Goal: Information Seeking & Learning: Learn about a topic

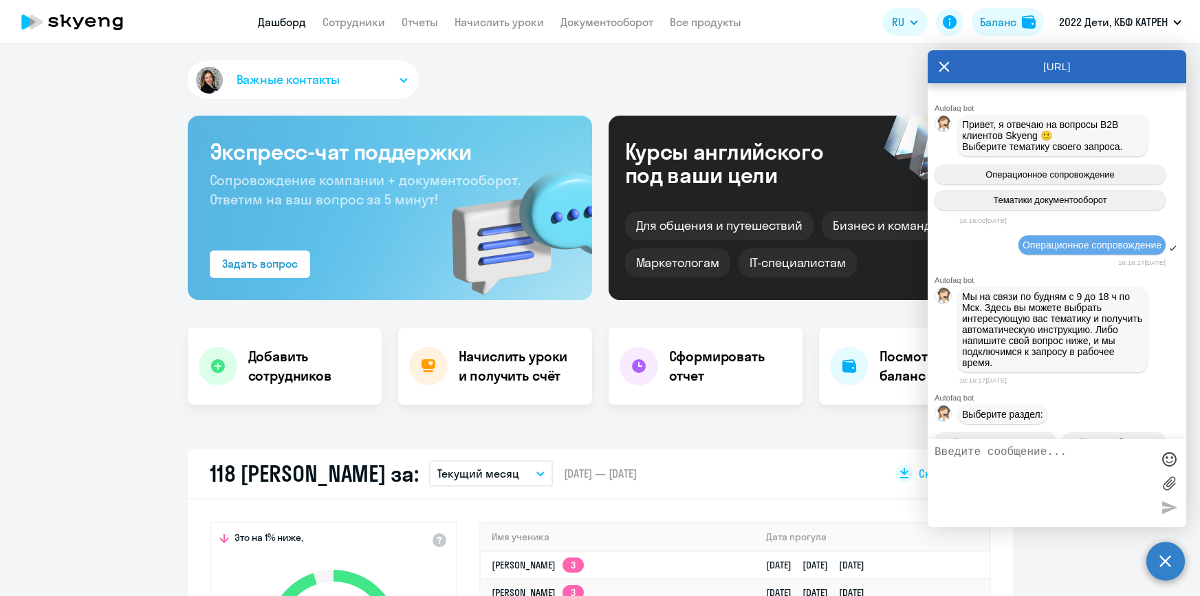
select select "30"
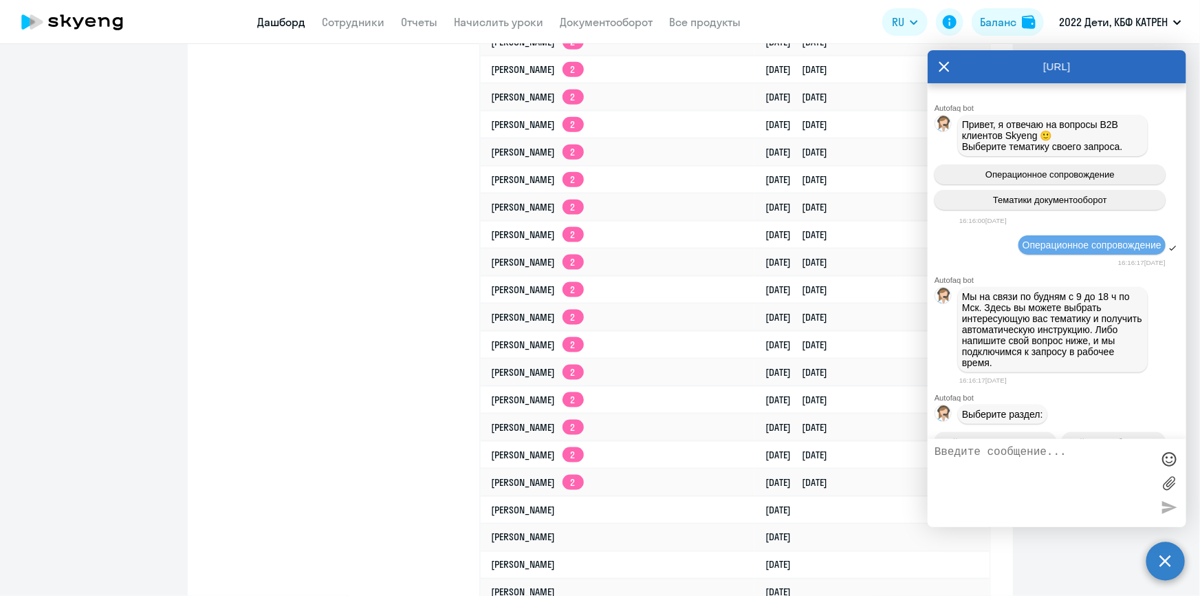
scroll to position [53936, 0]
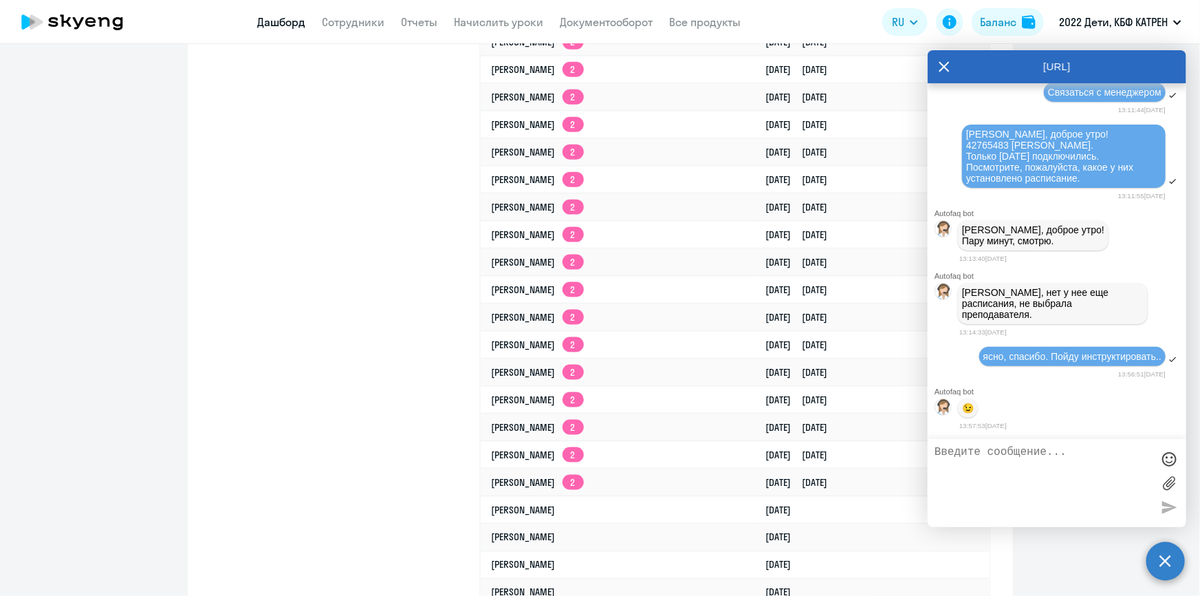
click at [282, 27] on link "Дашборд" at bounding box center [282, 22] width 48 height 14
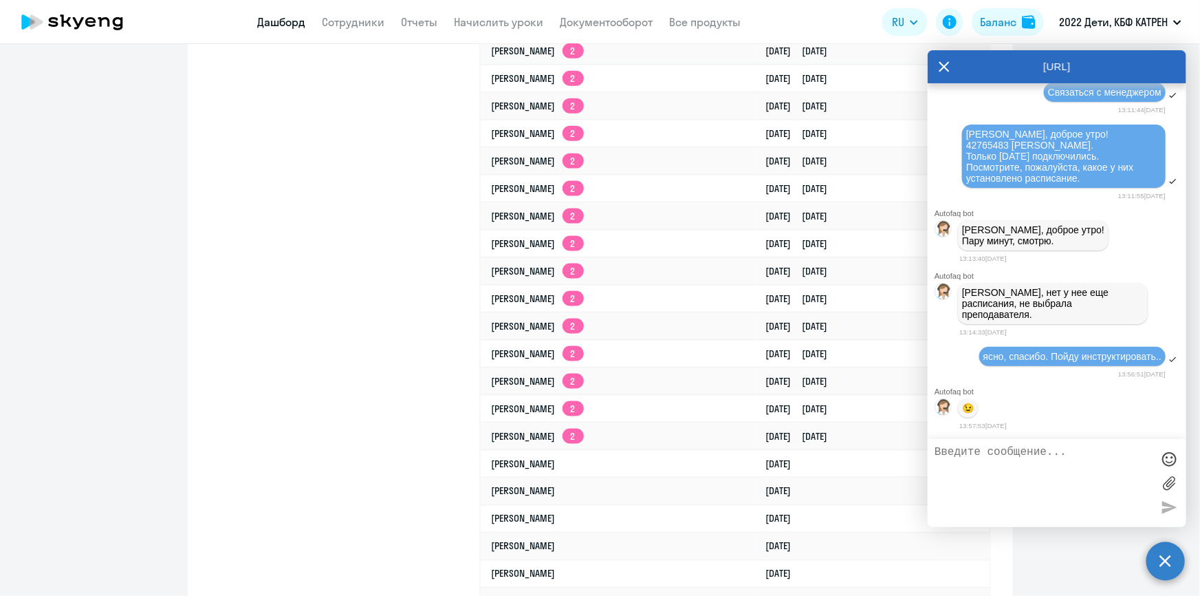
scroll to position [888, 0]
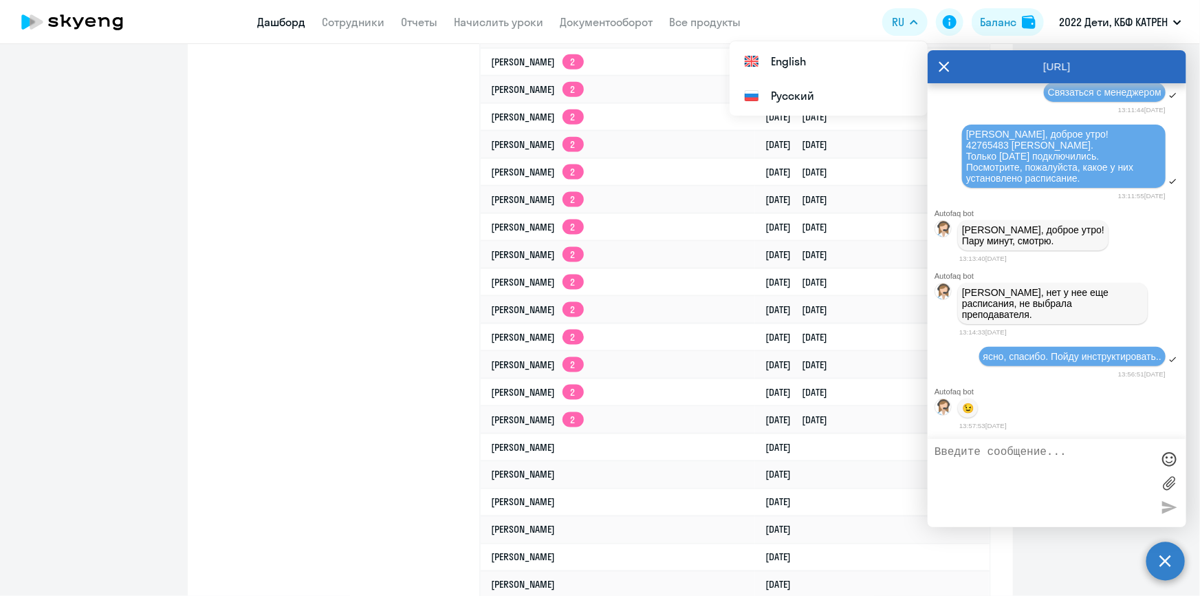
click at [949, 65] on icon at bounding box center [944, 66] width 11 height 33
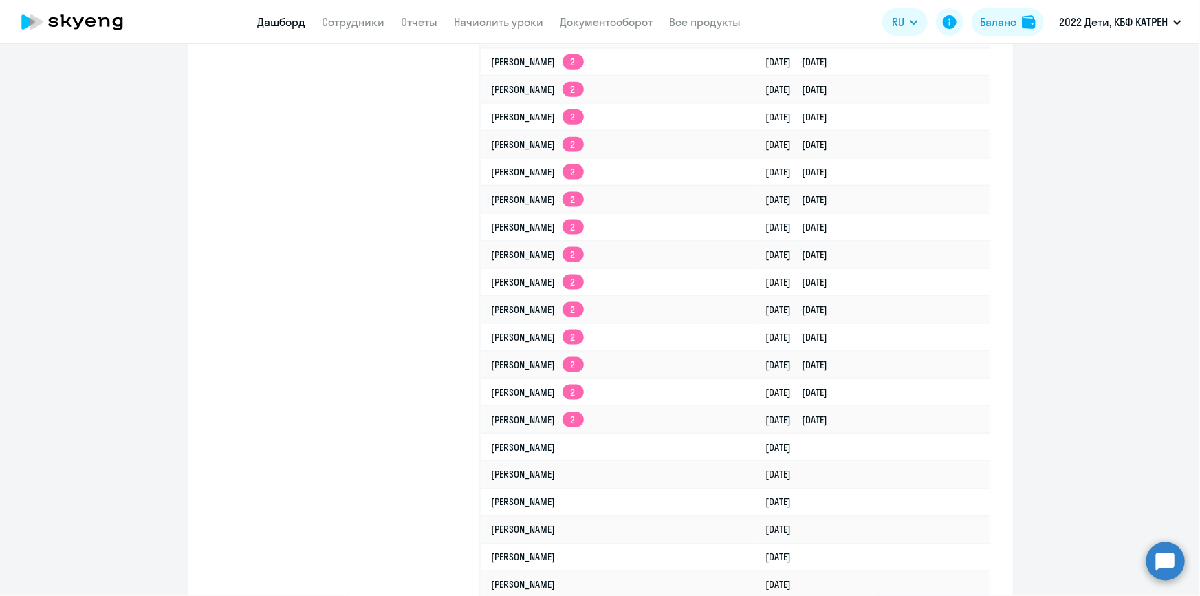
click at [1168, 571] on circle at bounding box center [1166, 560] width 39 height 39
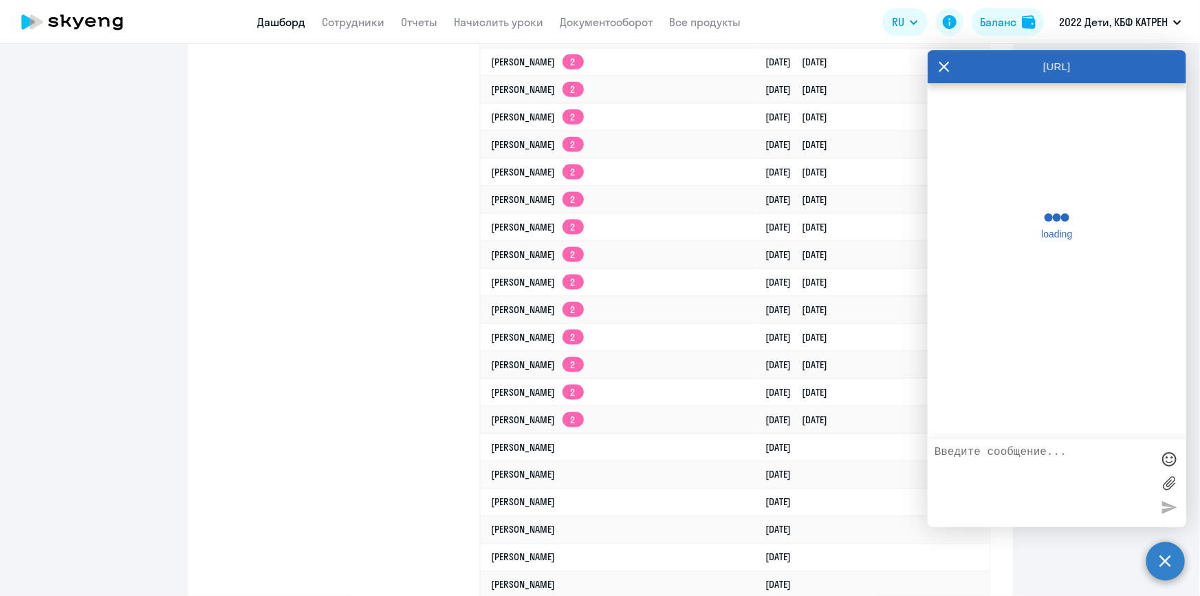
click at [1048, 456] on textarea at bounding box center [1043, 483] width 217 height 74
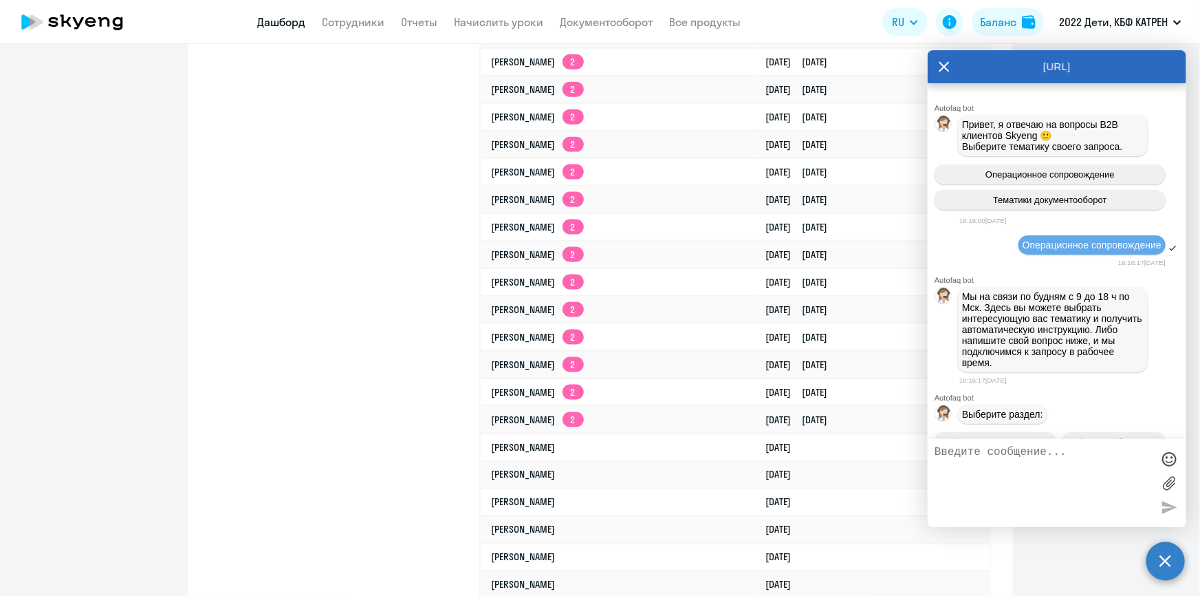
scroll to position [53936, 0]
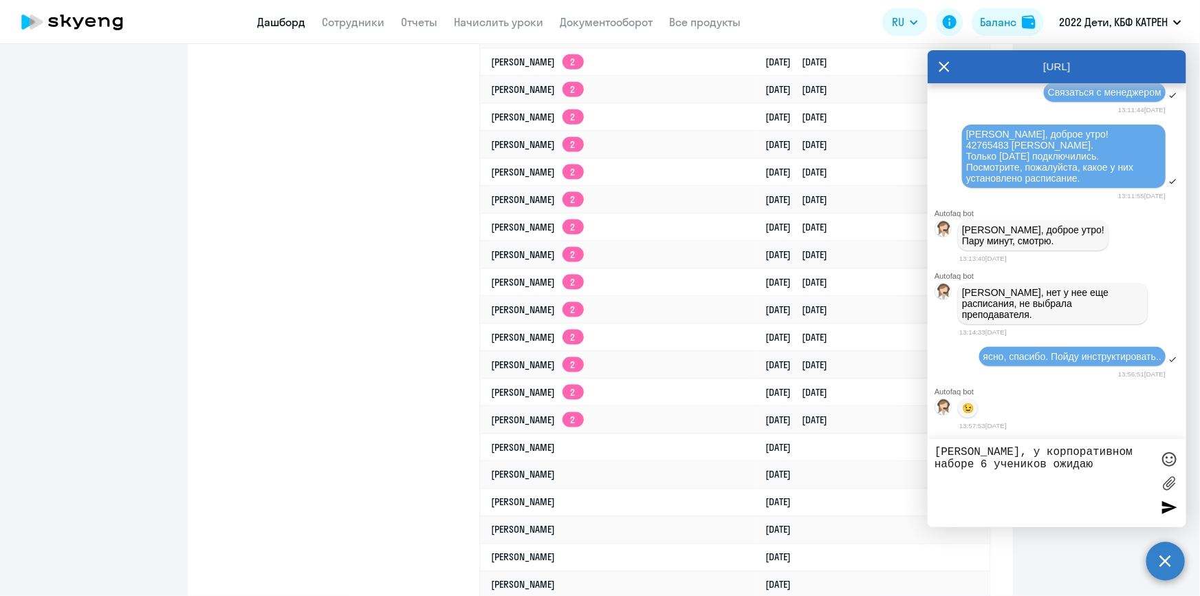
click at [937, 463] on textarea "[PERSON_NAME], у корпоративном наборе 6 учеников ожидаю" at bounding box center [1043, 483] width 217 height 74
click at [1163, 463] on div at bounding box center [1169, 458] width 21 height 21
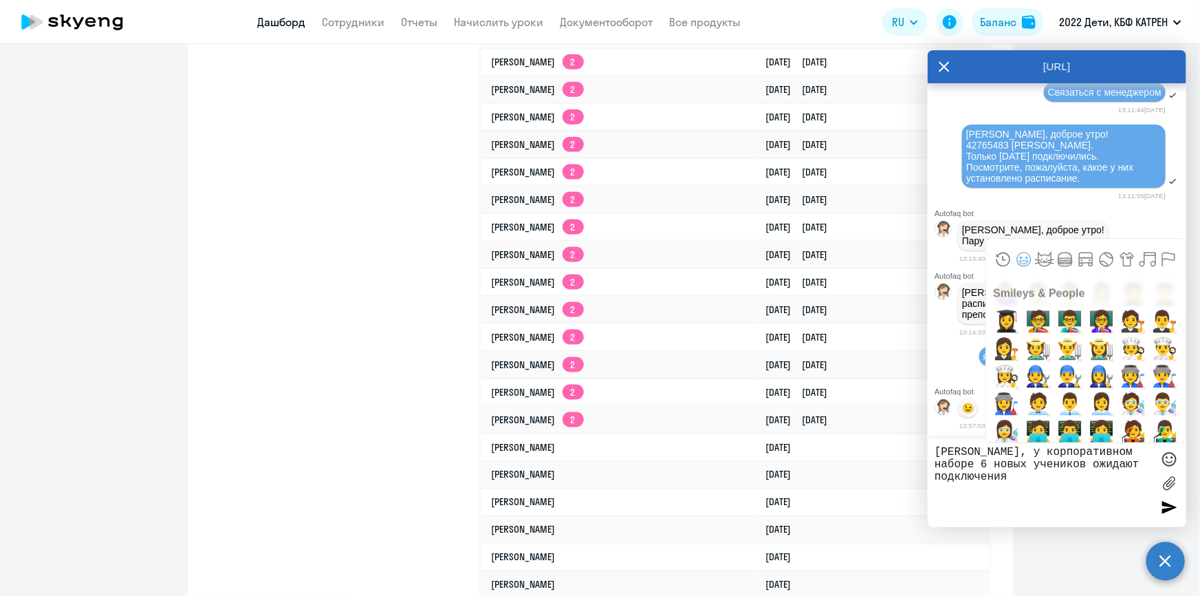
scroll to position [1313, 0]
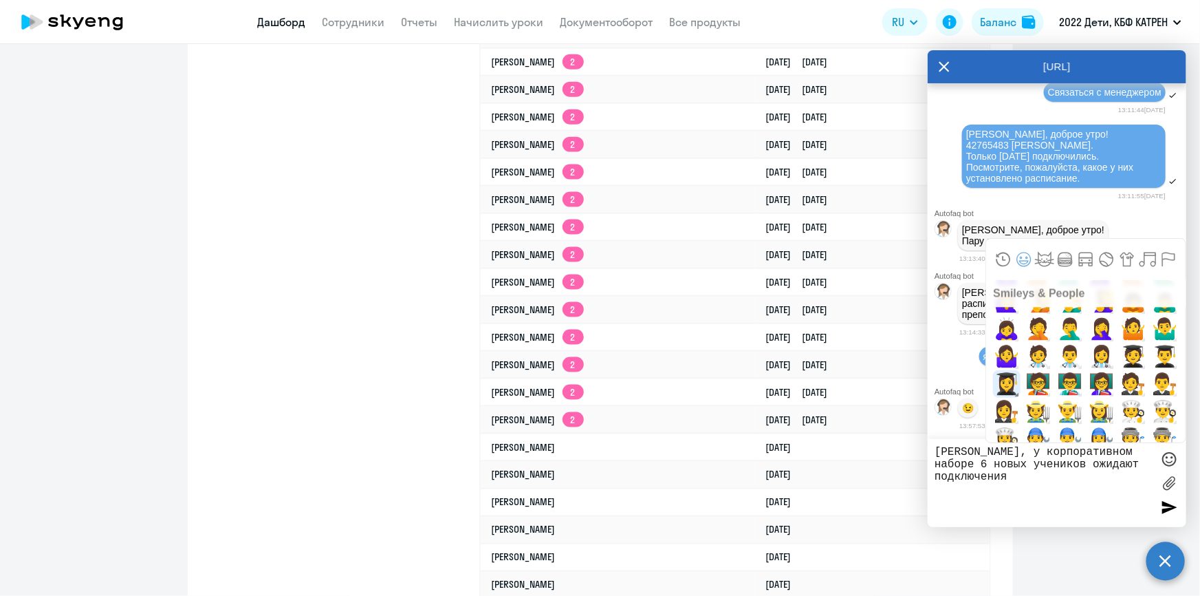
click at [1004, 387] on span "👩‍🎓" at bounding box center [1007, 384] width 32 height 28
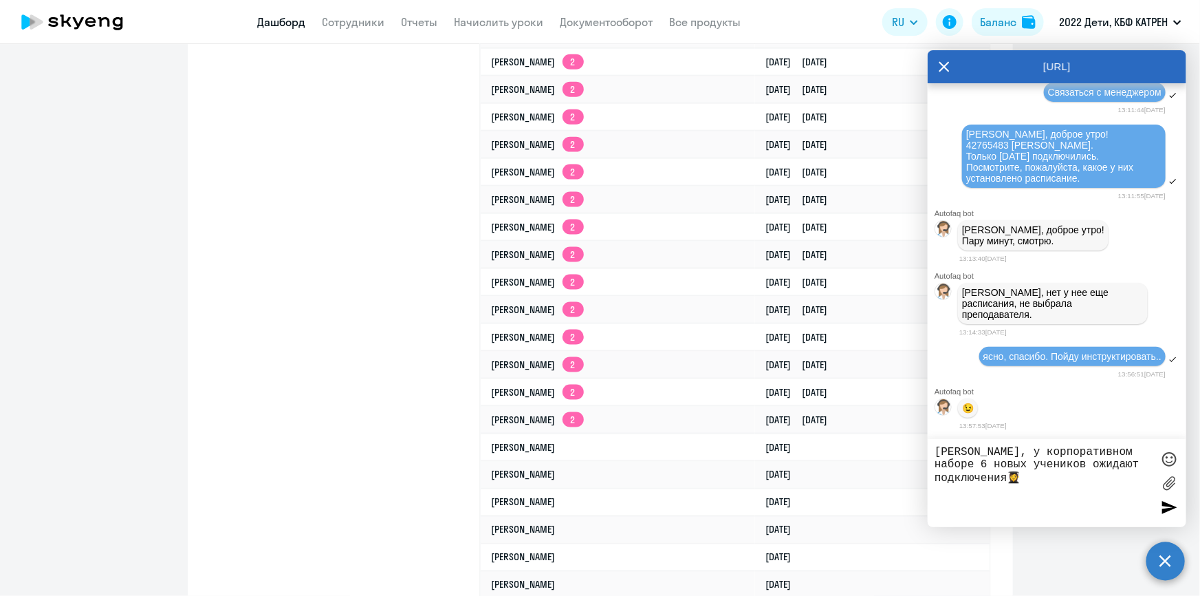
click at [1010, 479] on textarea "[PERSON_NAME], у корпоративном наборе 6 новых учеников ожидают подключения👩‍🎓" at bounding box center [1043, 483] width 217 height 74
click at [1168, 459] on div at bounding box center [1169, 458] width 21 height 21
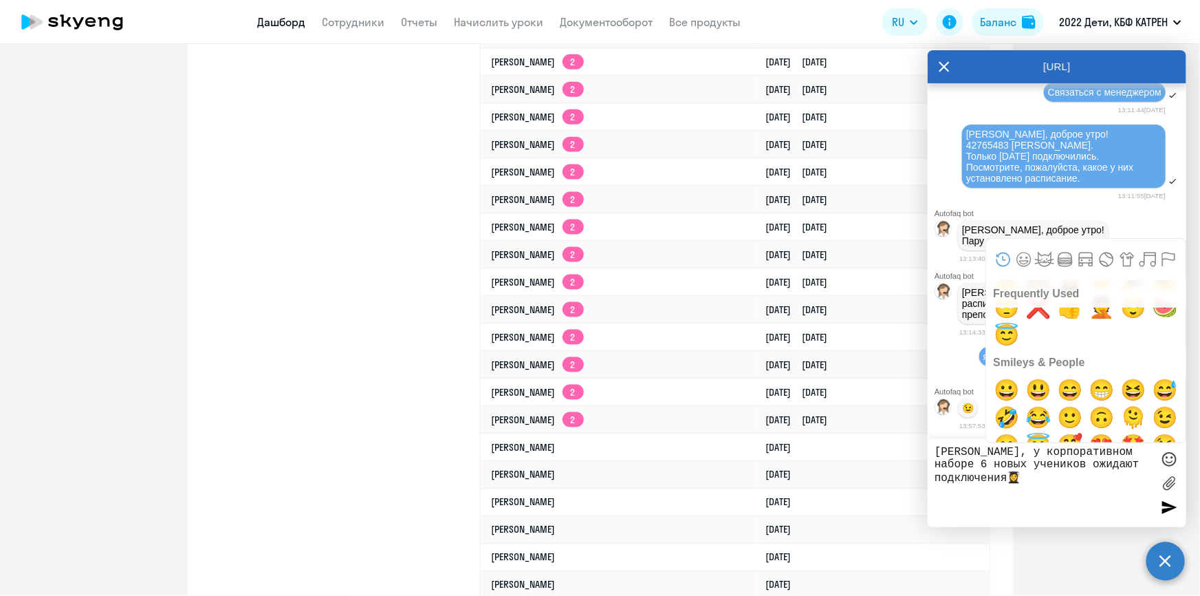
scroll to position [62, 0]
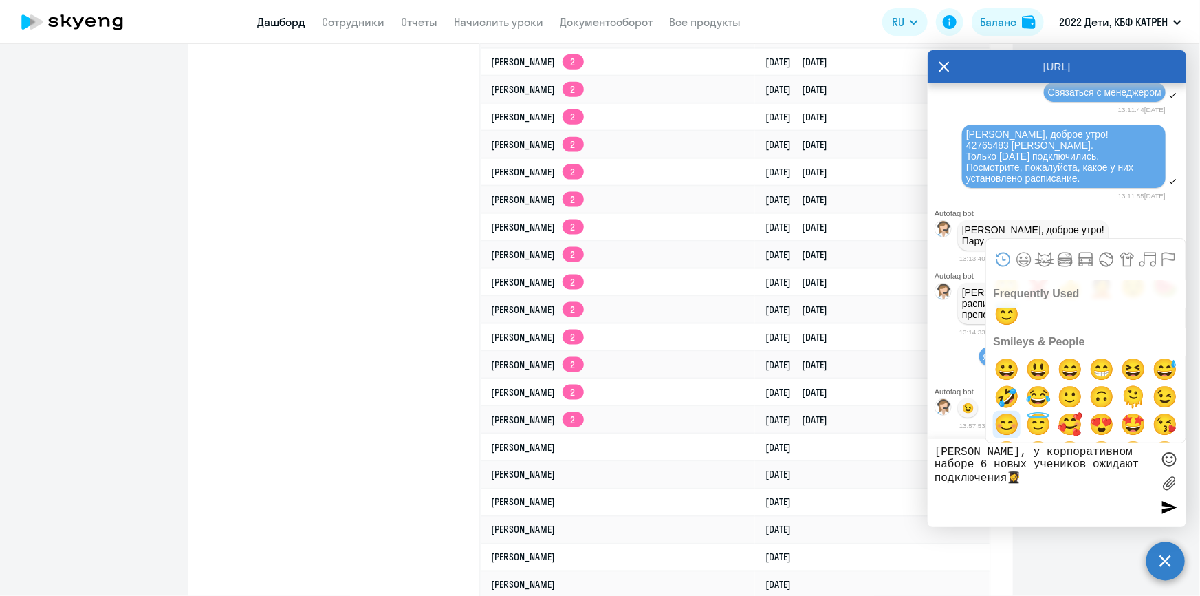
click at [1008, 427] on span "😊" at bounding box center [1007, 425] width 32 height 28
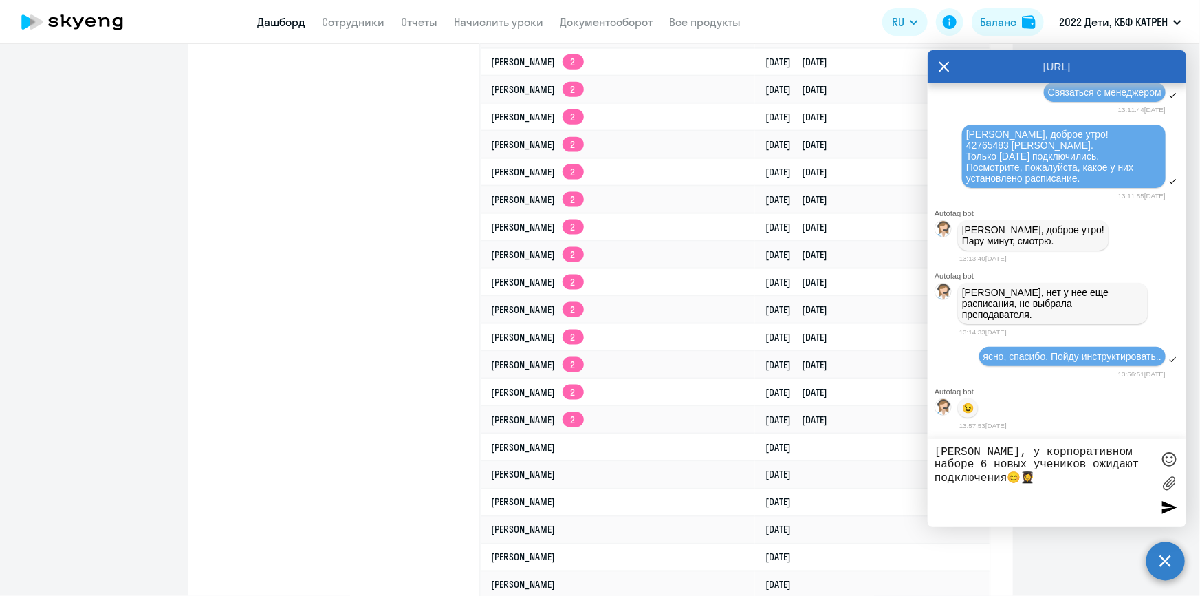
click at [1047, 480] on textarea "[PERSON_NAME], у корпоративном наборе 6 новых учеников ожидают подключения😊👩‍🎓" at bounding box center [1043, 483] width 217 height 74
click at [979, 456] on textarea "[PERSON_NAME], у корпоративном наборе 6 новых учеников ожидают подключения😊👩‍🎓" at bounding box center [1043, 483] width 217 height 74
click at [1066, 488] on textarea "[PERSON_NAME], в корпоративном наборе 6 новых учеников ожидают подключения😊👩‍🎓" at bounding box center [1043, 483] width 217 height 74
click at [1051, 486] on textarea "[PERSON_NAME], в корпоративном наборе 6 новых учеников ожидают подключения😊👩‍🎓" at bounding box center [1043, 483] width 217 height 74
type textarea "[PERSON_NAME], в корпоративном наборе 6 новых учеников ожидают подключения😊👩‍🎓 …"
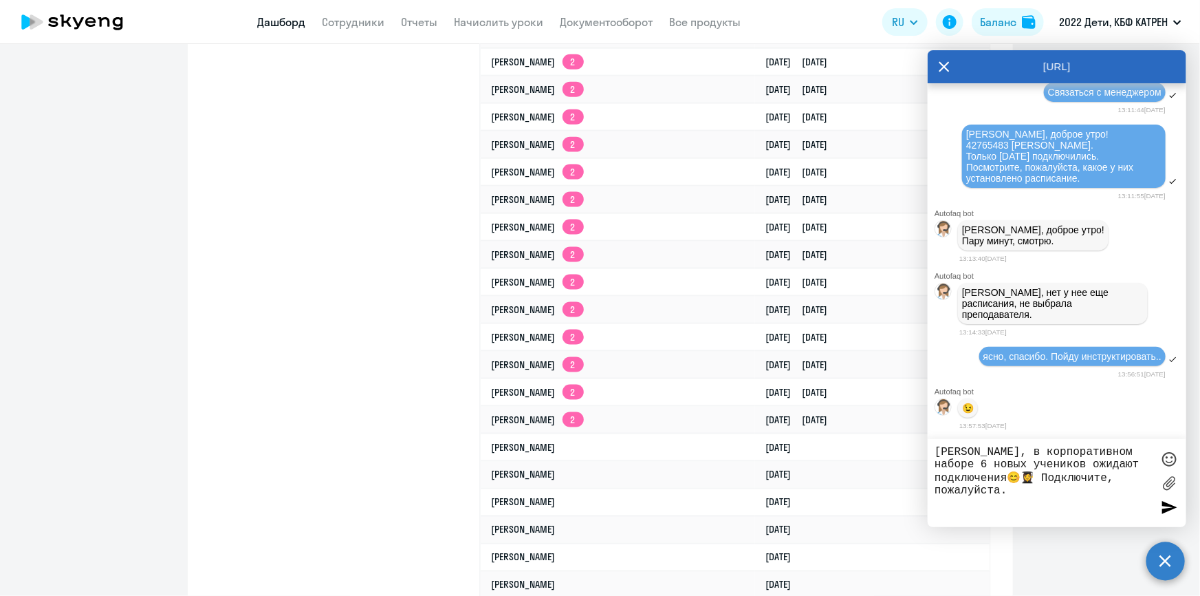
click at [1175, 508] on div at bounding box center [1169, 507] width 21 height 21
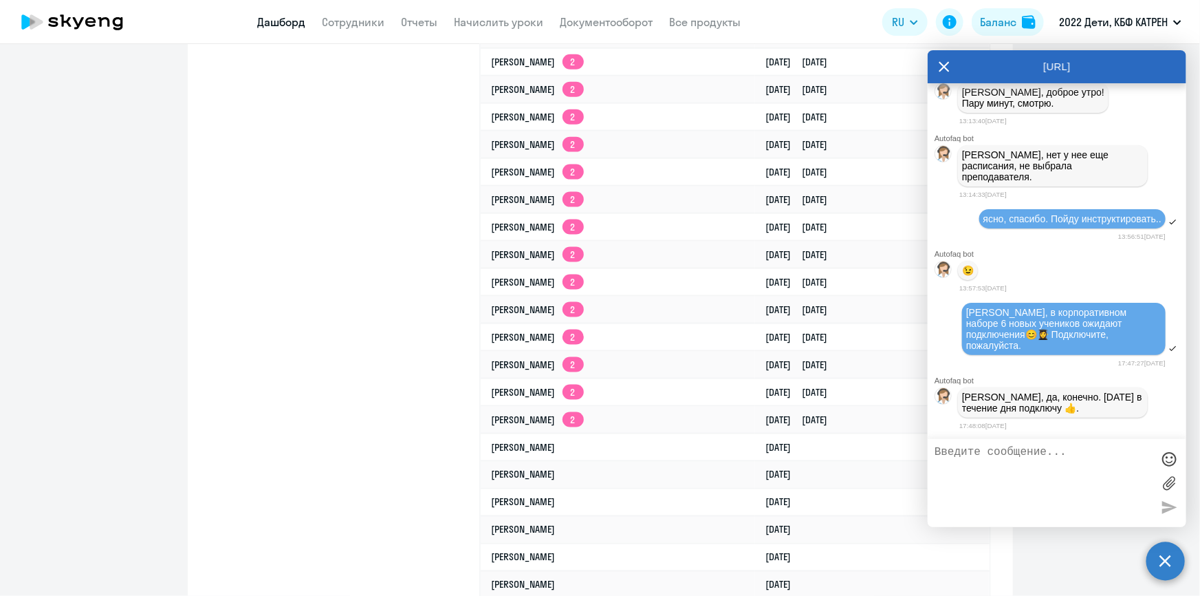
scroll to position [54073, 0]
click at [1021, 464] on textarea at bounding box center [1043, 483] width 217 height 74
click at [1025, 462] on textarea at bounding box center [1043, 483] width 217 height 74
click at [1165, 457] on div at bounding box center [1169, 458] width 21 height 21
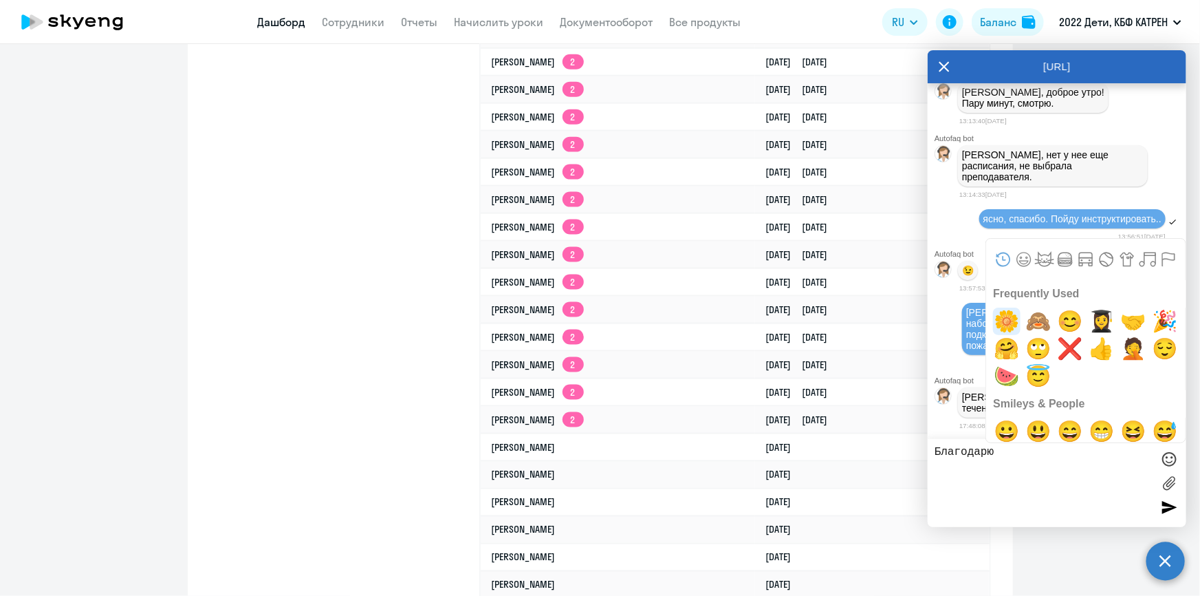
click at [1004, 316] on span "🌼" at bounding box center [1007, 321] width 32 height 28
type textarea "Благодарю 🌼"
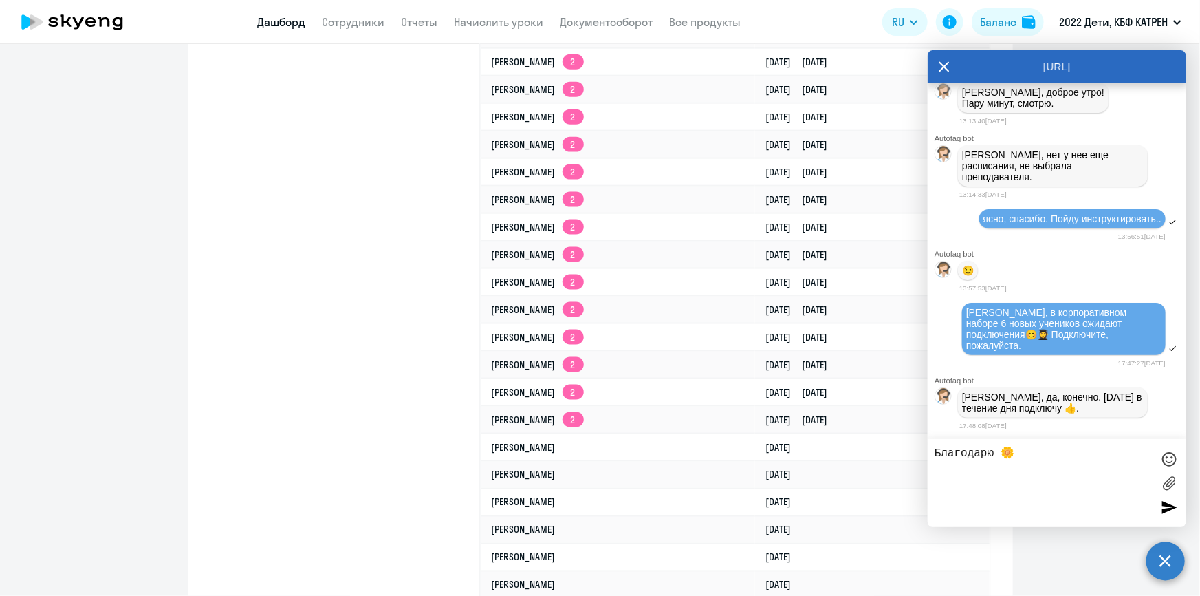
click at [1171, 569] on circle at bounding box center [1166, 560] width 39 height 39
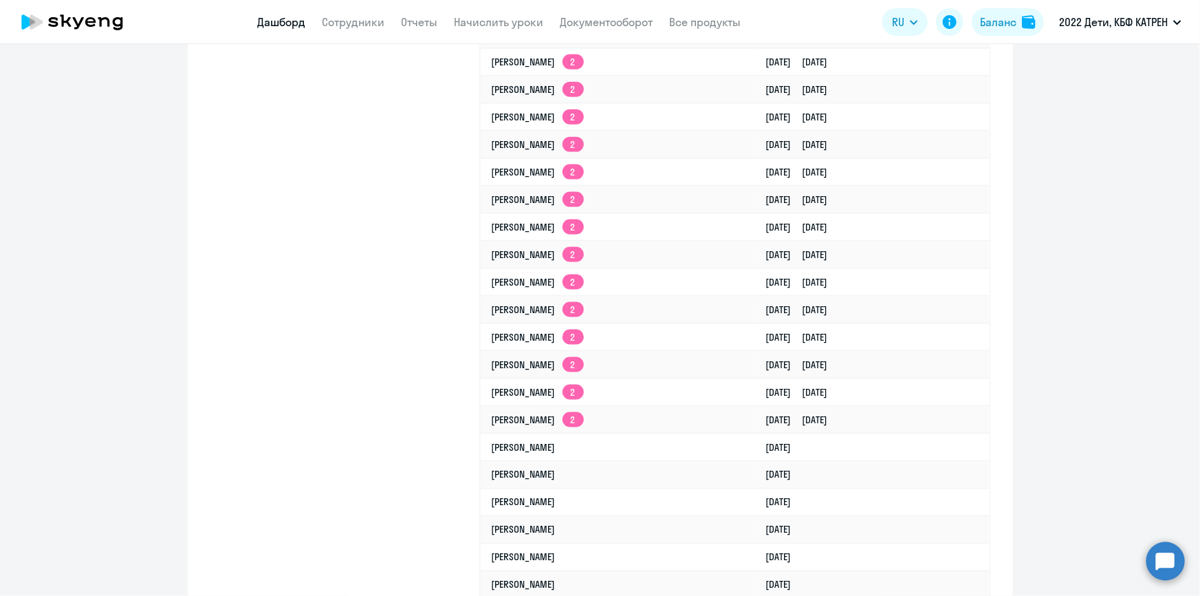
click at [1165, 557] on circle at bounding box center [1166, 560] width 39 height 39
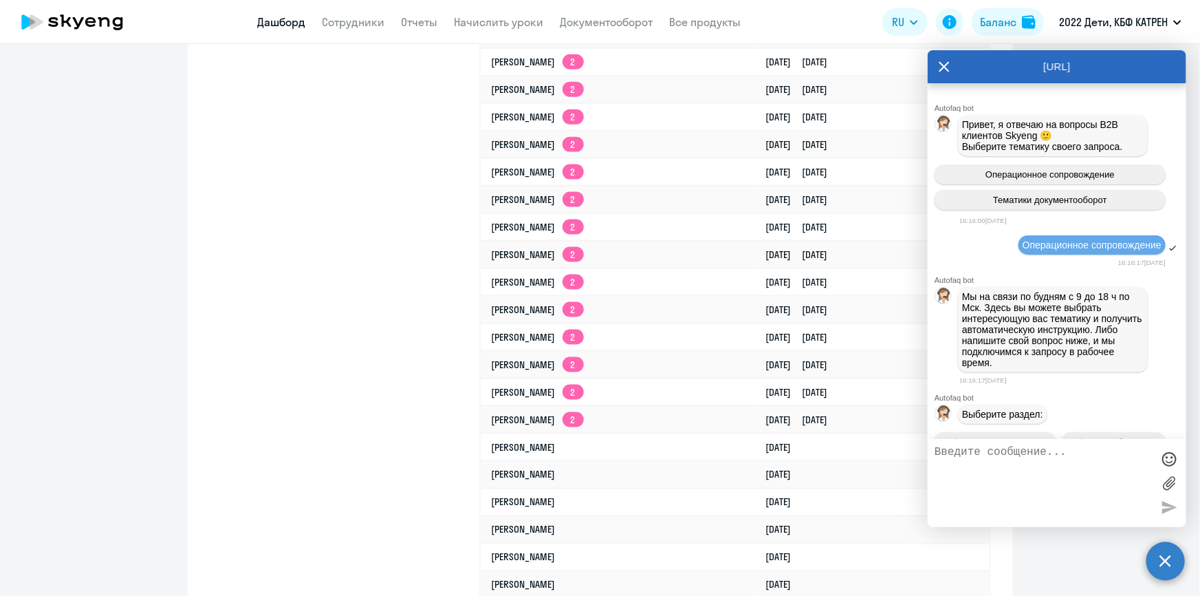
scroll to position [54067, 0]
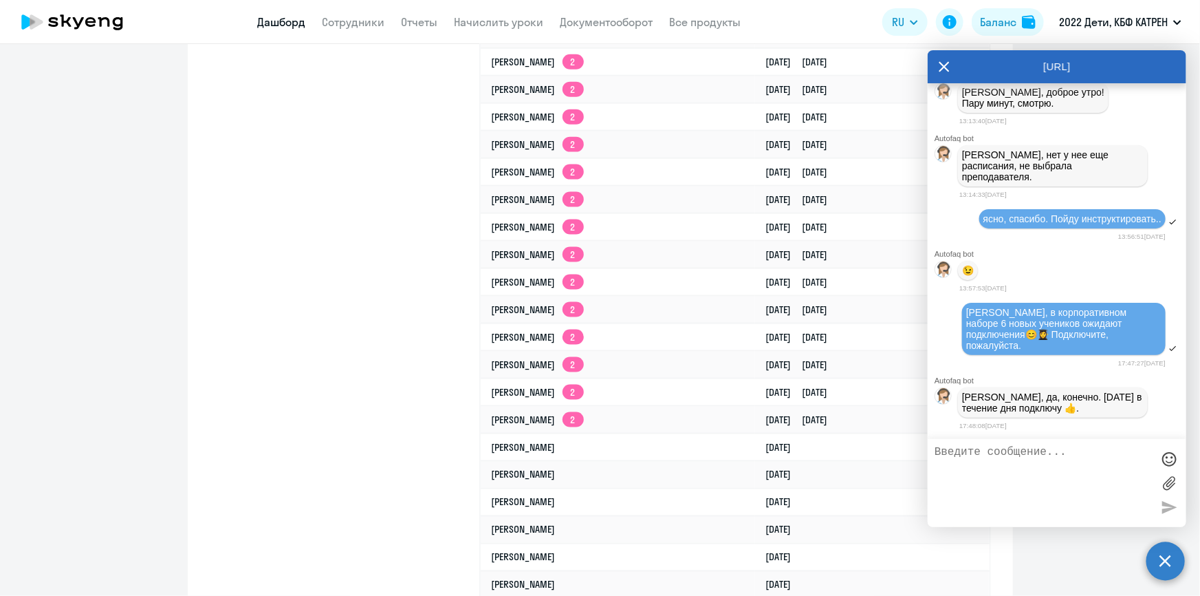
click at [1051, 457] on textarea at bounding box center [1043, 483] width 217 height 74
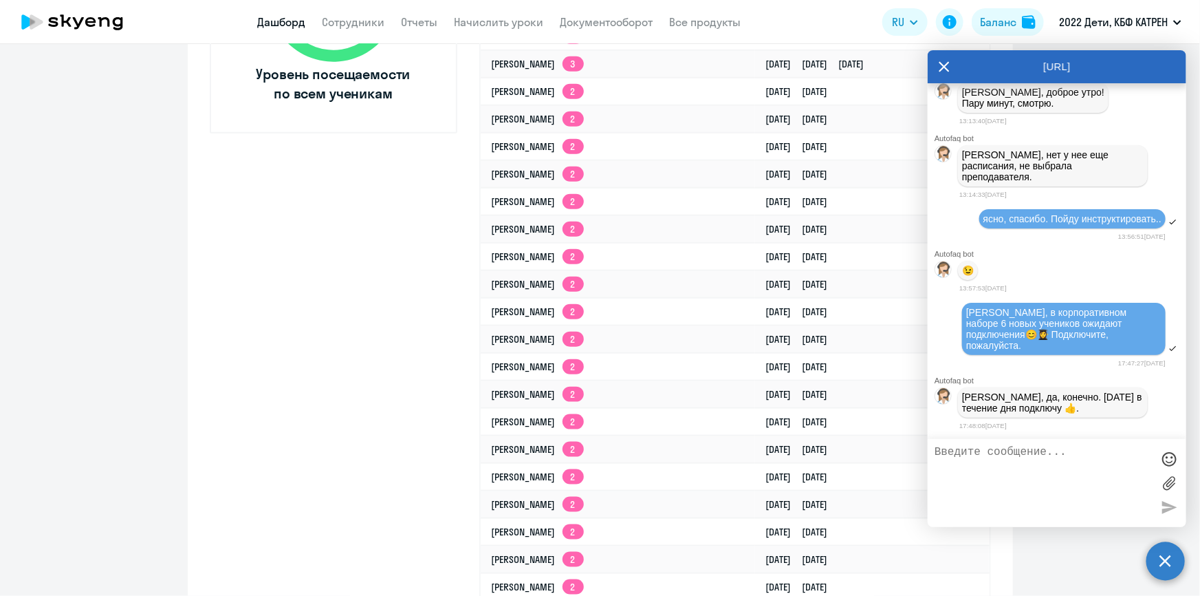
scroll to position [54073, 0]
click at [1054, 455] on textarea at bounding box center [1043, 483] width 217 height 74
click at [1162, 461] on div at bounding box center [1169, 458] width 21 height 21
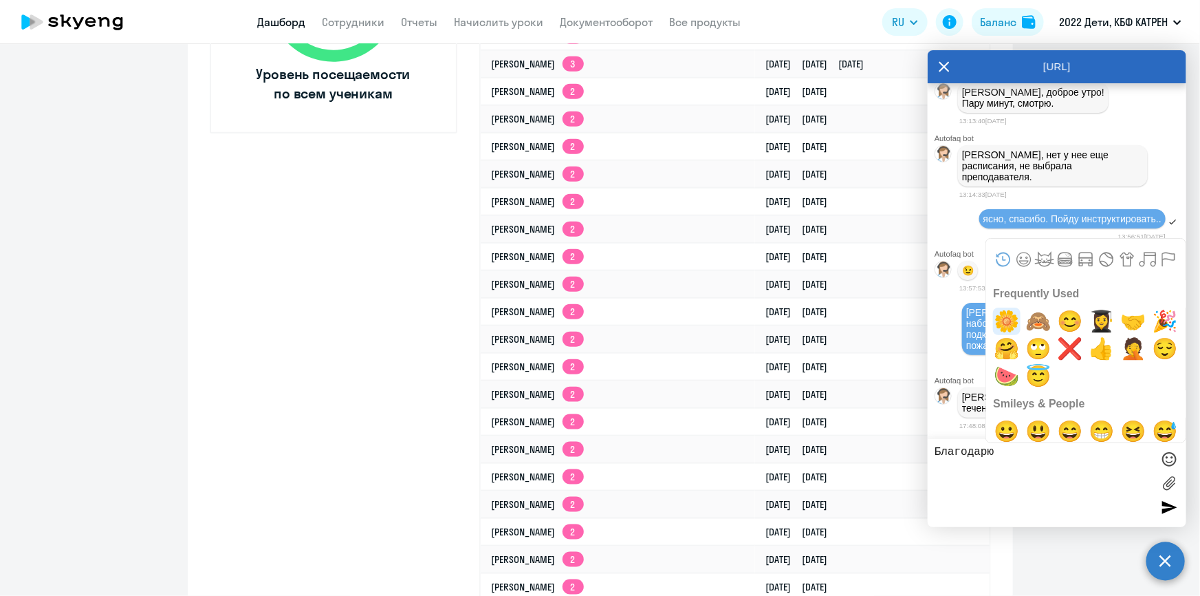
click at [1017, 316] on span "🌼" at bounding box center [1007, 321] width 32 height 28
type textarea "Благодарю 🌼"
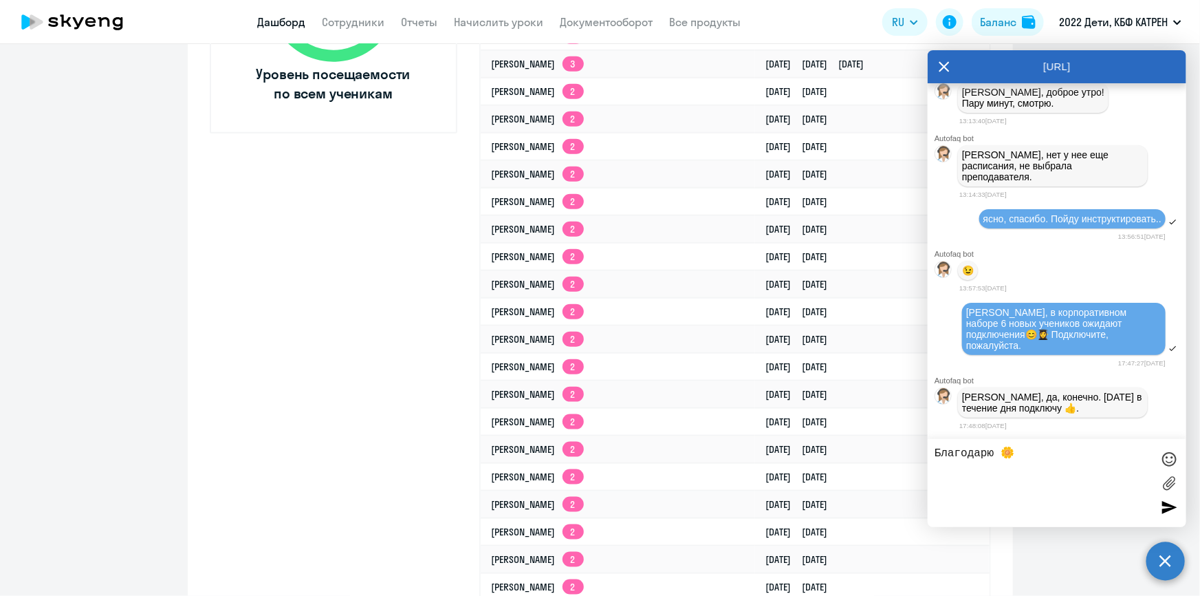
click at [1173, 511] on div at bounding box center [1169, 507] width 21 height 21
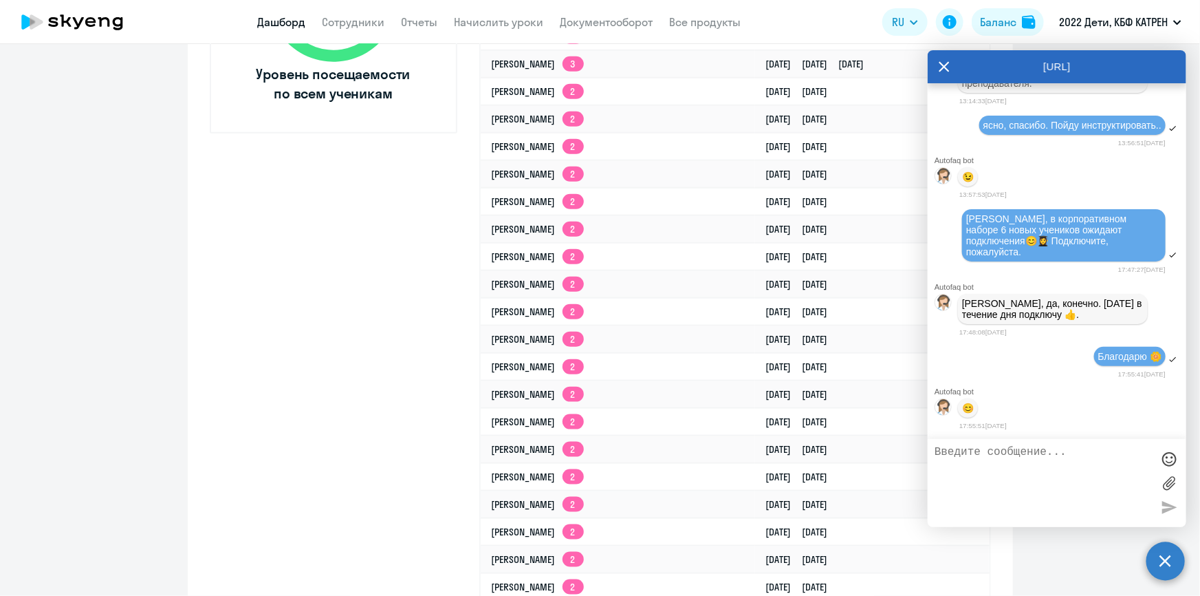
scroll to position [54171, 0]
click at [344, 25] on link "Сотрудники" at bounding box center [354, 22] width 63 height 14
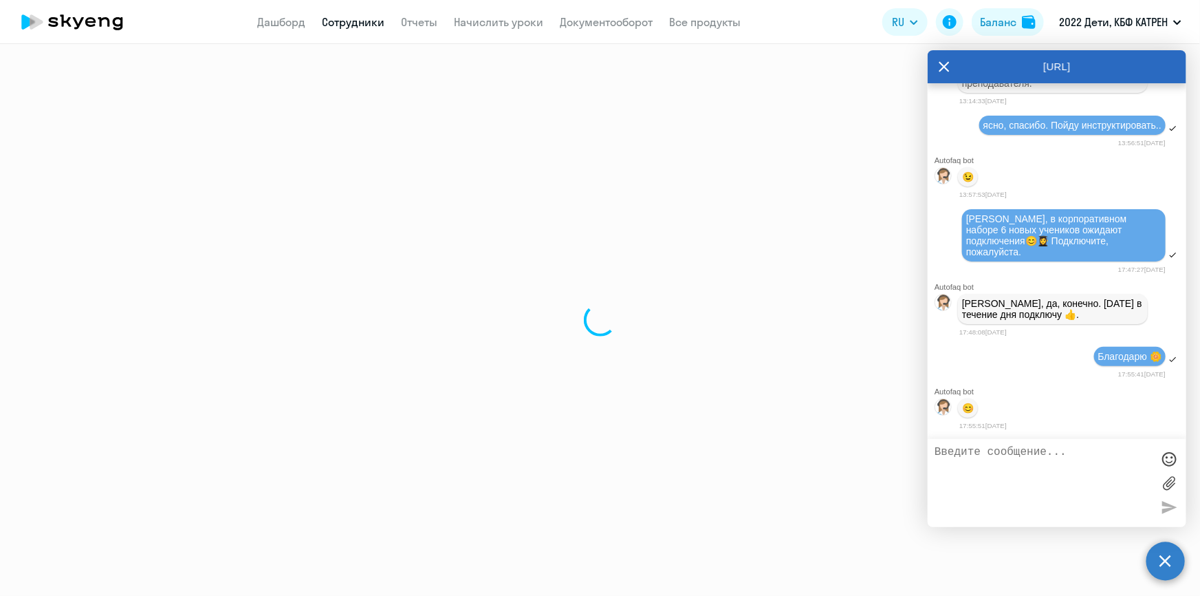
select select "30"
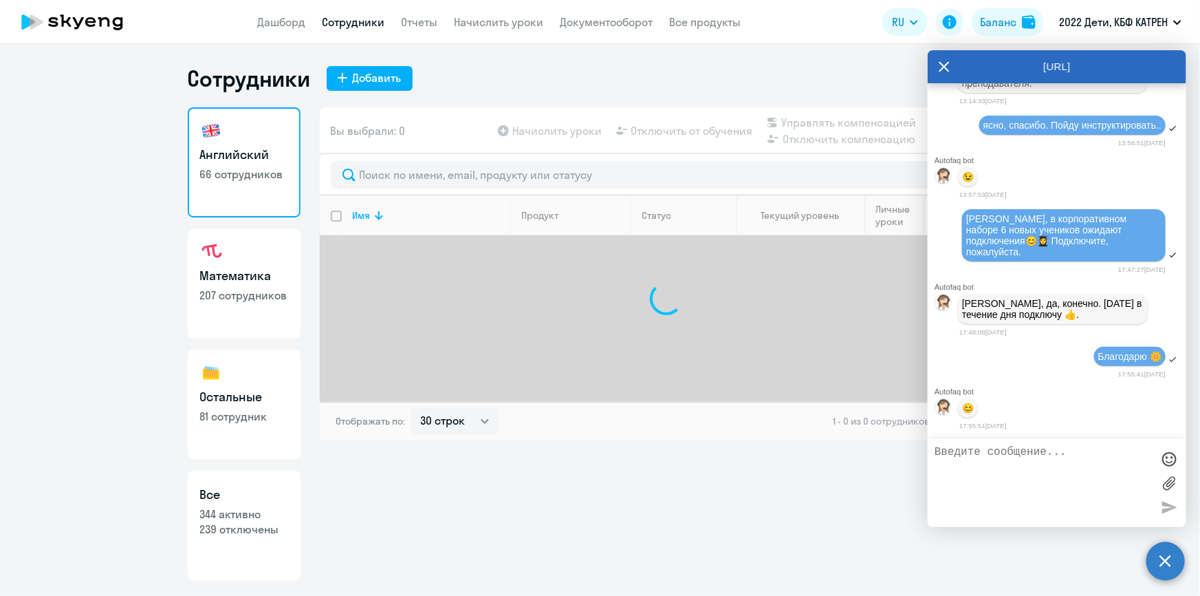
drag, startPoint x: 243, startPoint y: 505, endPoint x: 282, endPoint y: 478, distance: 47.5
click at [243, 505] on link "Все 344 активно 239 отключены" at bounding box center [244, 525] width 113 height 110
select select "30"
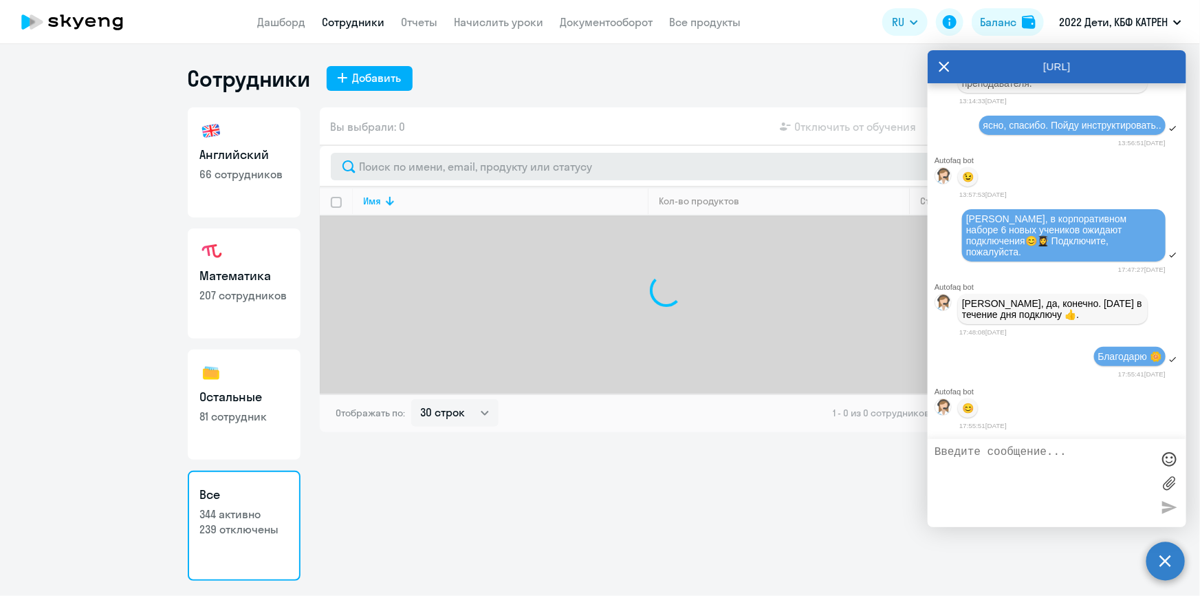
click at [946, 66] on icon at bounding box center [944, 66] width 11 height 33
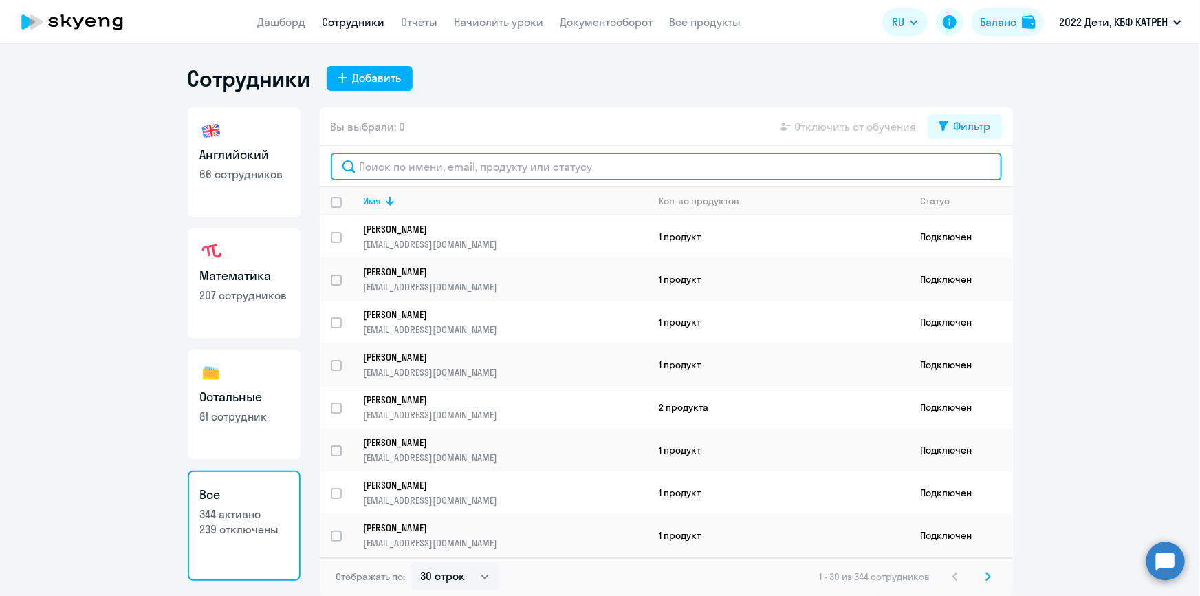
click at [517, 165] on input "text" at bounding box center [666, 167] width 671 height 28
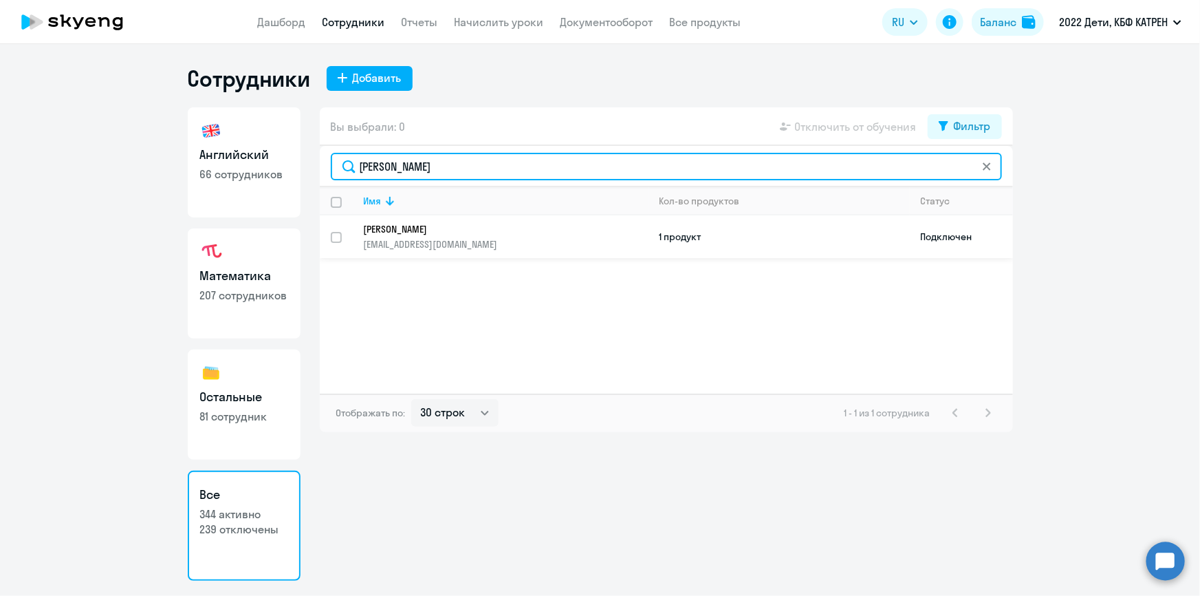
type input "[PERSON_NAME]"
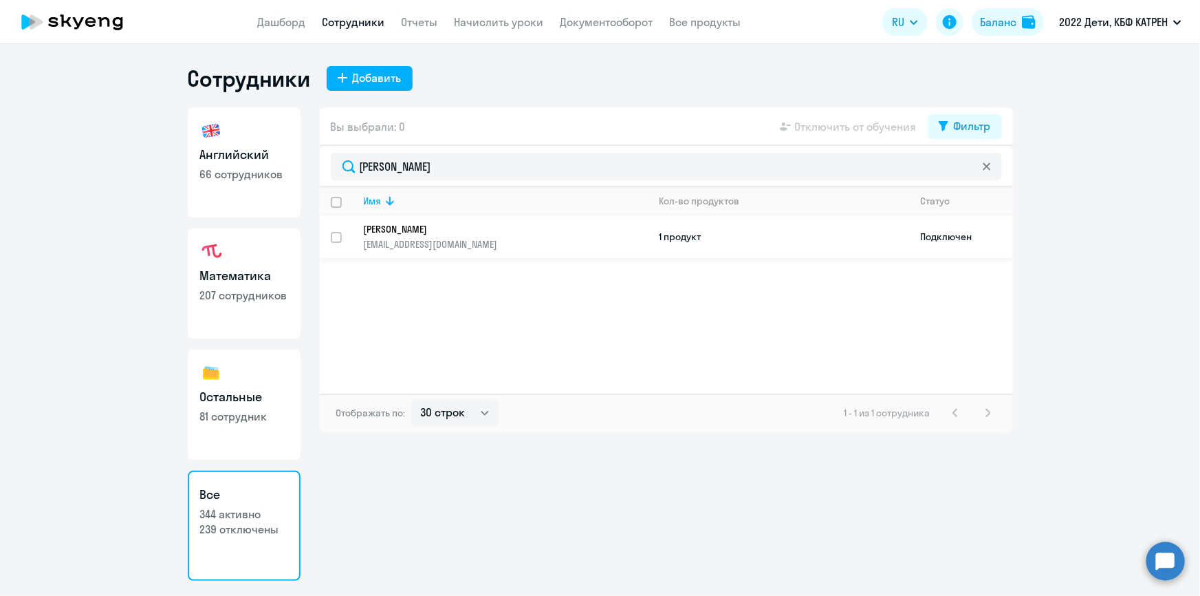
click at [476, 223] on p "[PERSON_NAME]" at bounding box center [497, 229] width 266 height 12
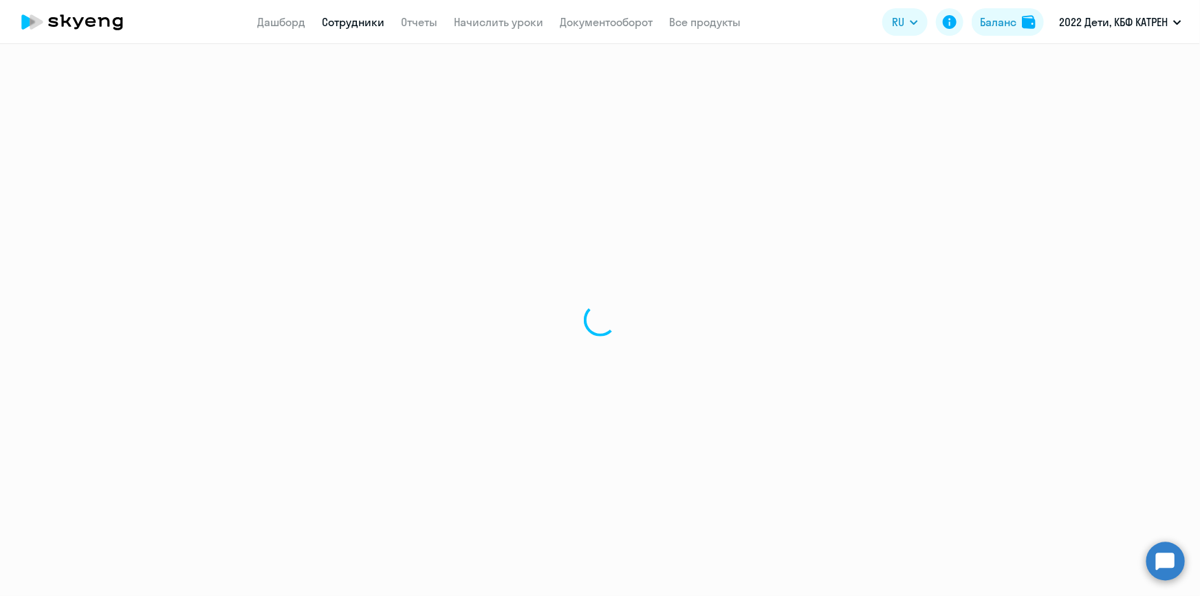
select select "others"
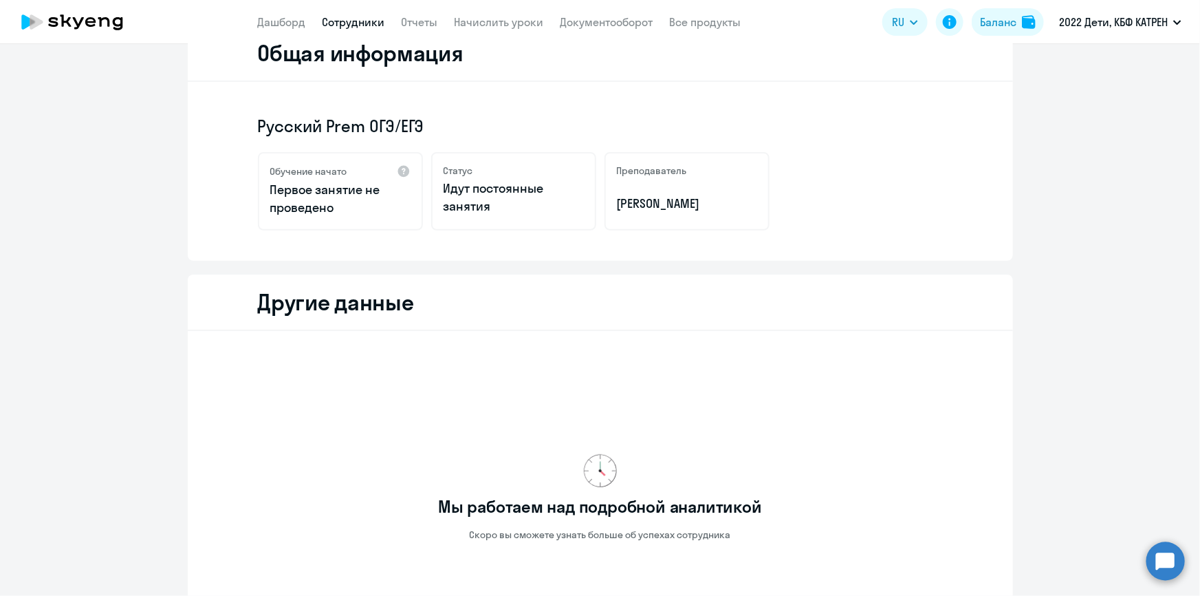
scroll to position [187, 0]
click at [332, 17] on link "Сотрудники" at bounding box center [354, 22] width 63 height 14
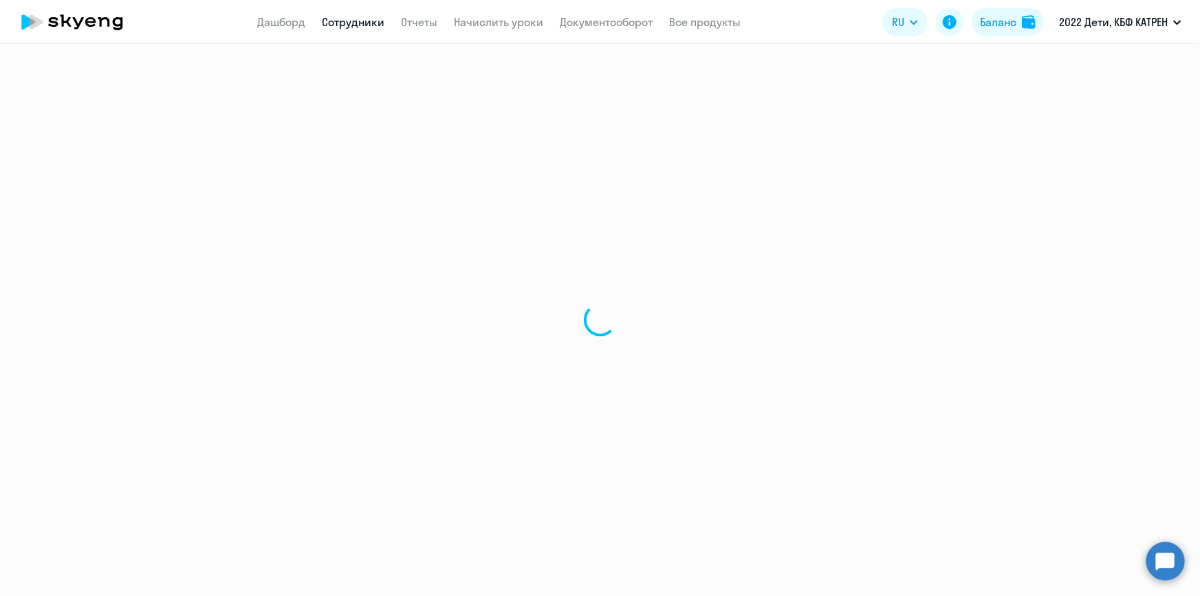
select select "30"
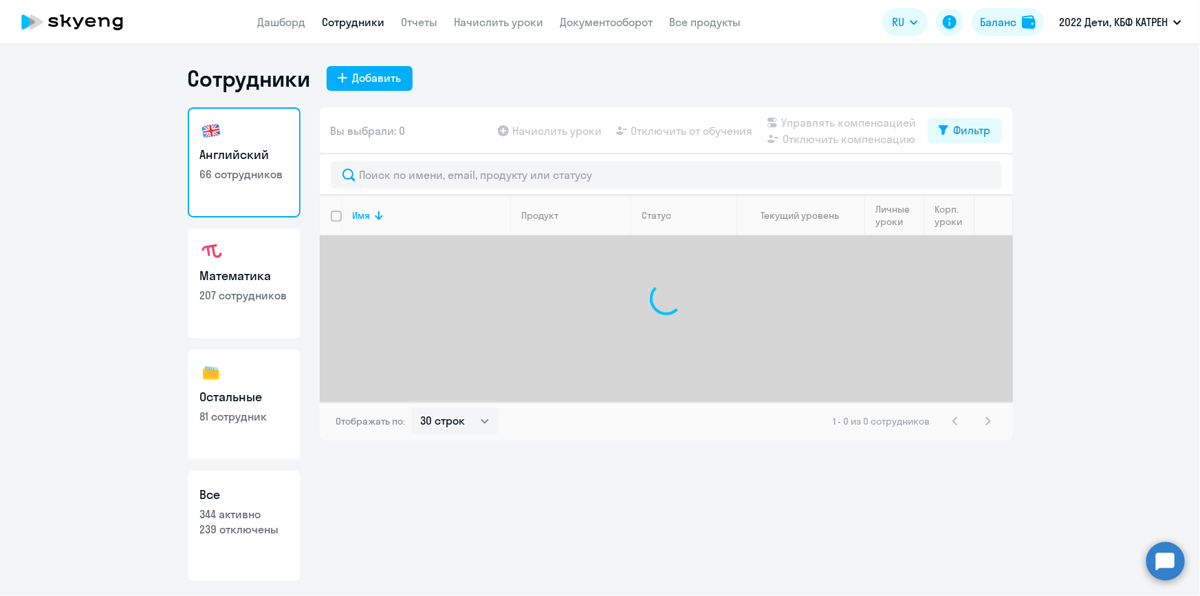
click at [259, 523] on p "239 отключены" at bounding box center [244, 528] width 88 height 15
select select "30"
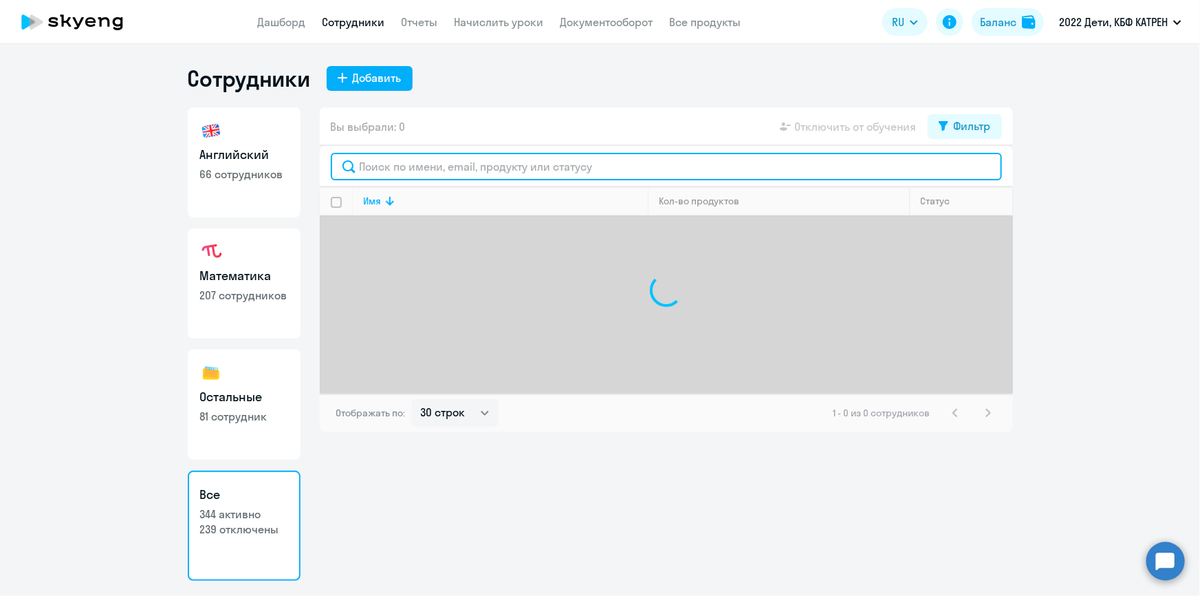
click at [402, 168] on input "text" at bounding box center [666, 167] width 671 height 28
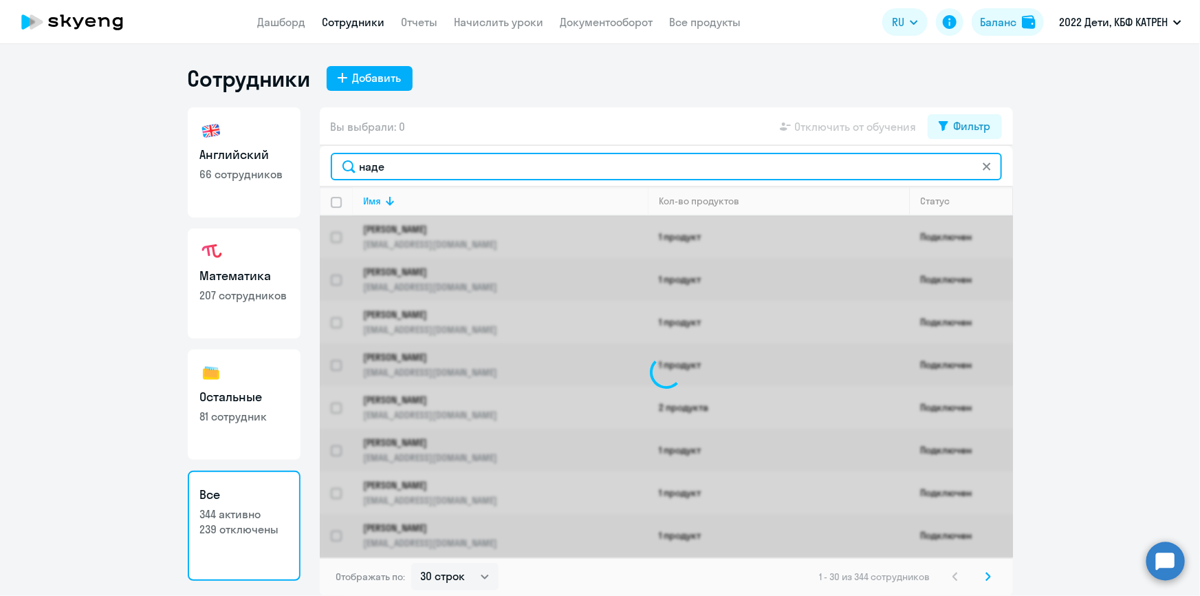
type input "надел"
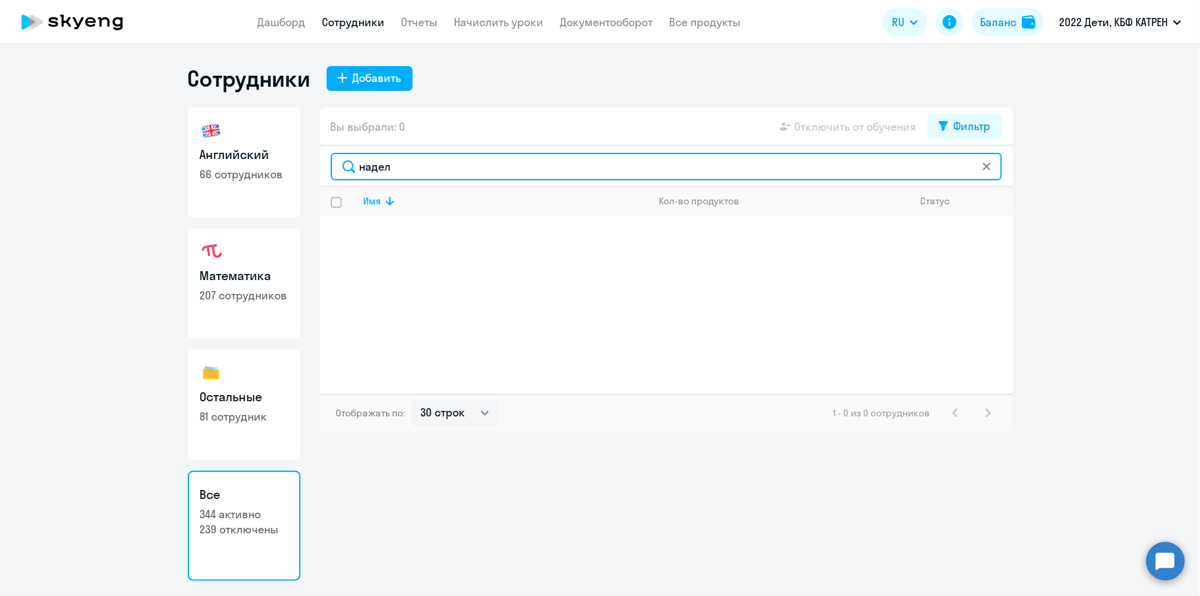
drag, startPoint x: 392, startPoint y: 168, endPoint x: 350, endPoint y: 170, distance: 42.0
click at [350, 170] on input "надел" at bounding box center [666, 167] width 671 height 28
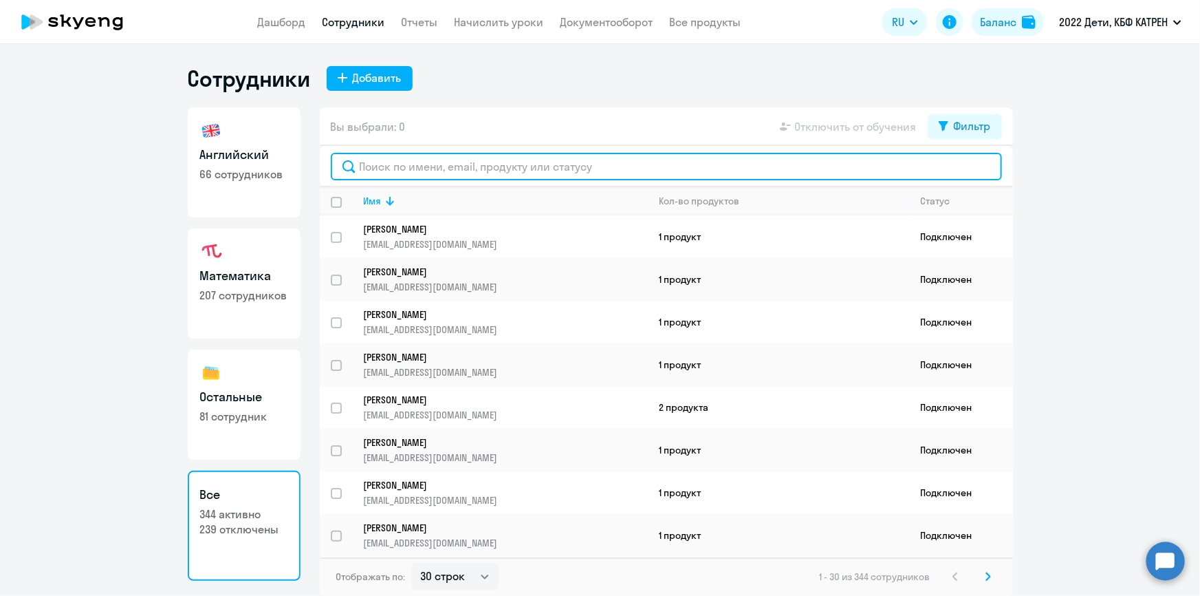
click at [404, 164] on input "text" at bounding box center [666, 167] width 671 height 28
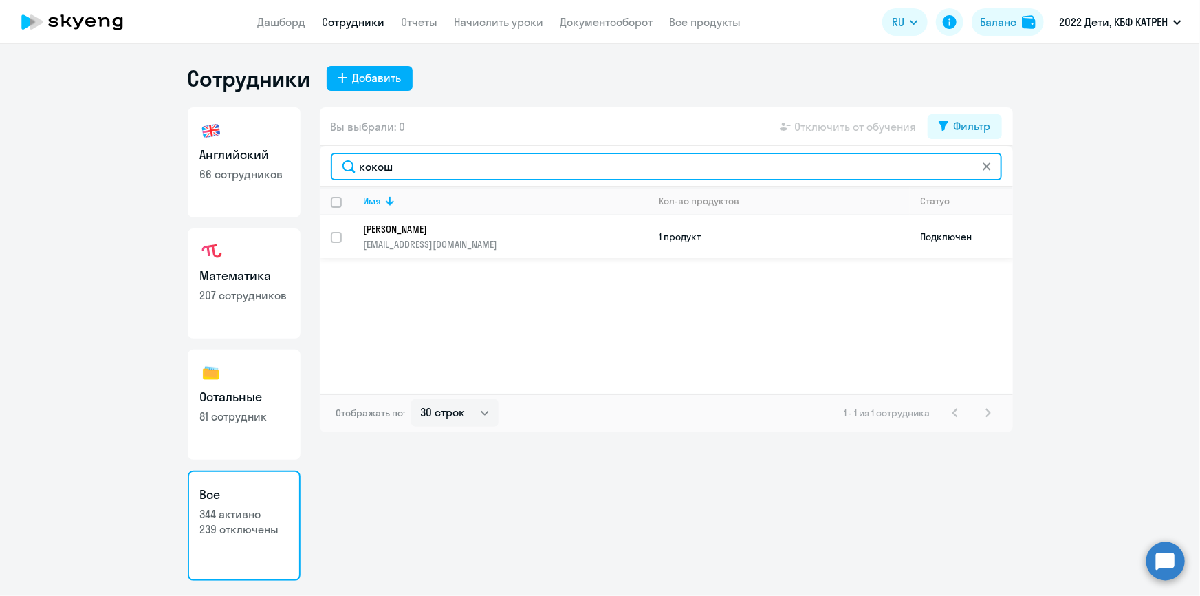
type input "кокош"
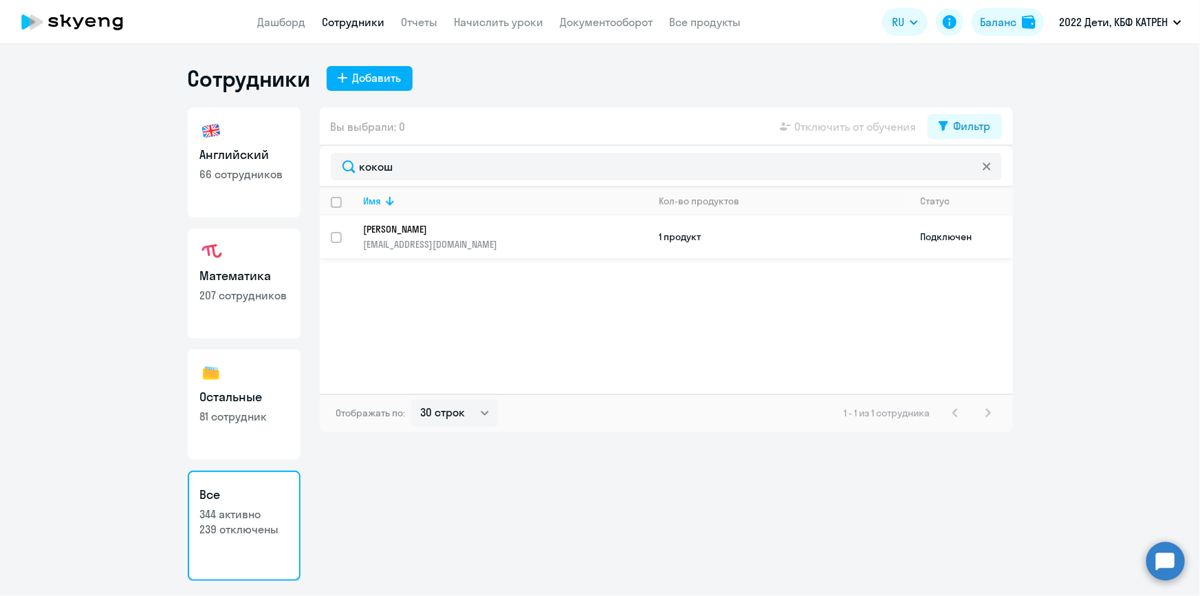
click at [420, 234] on p "[PERSON_NAME]" at bounding box center [497, 229] width 266 height 12
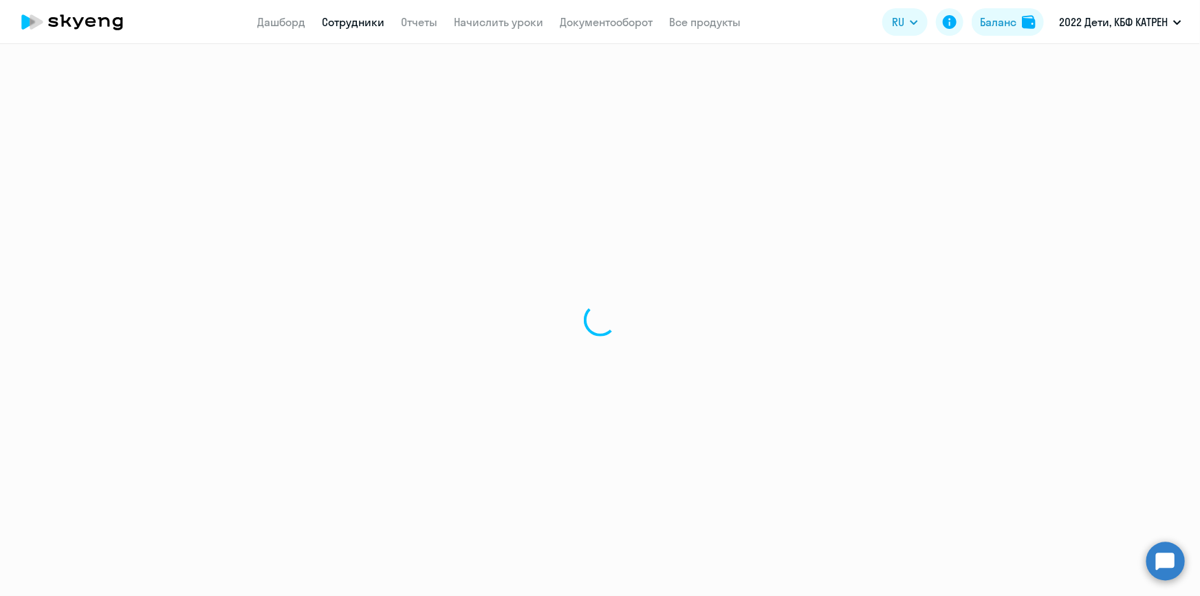
select select "english"
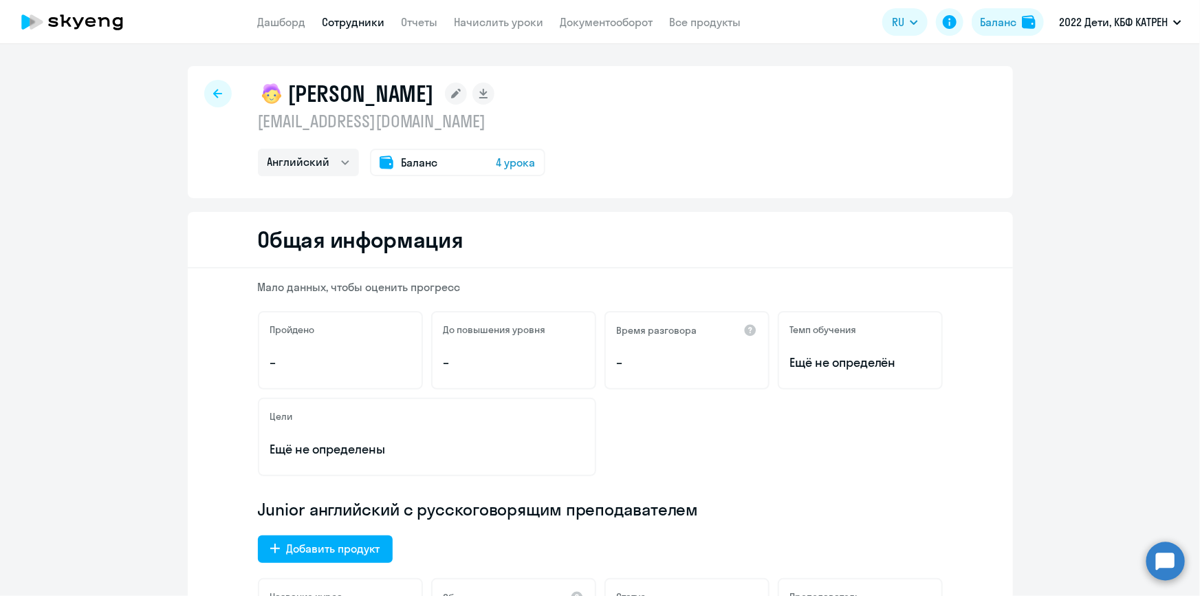
click at [1164, 558] on circle at bounding box center [1166, 560] width 39 height 39
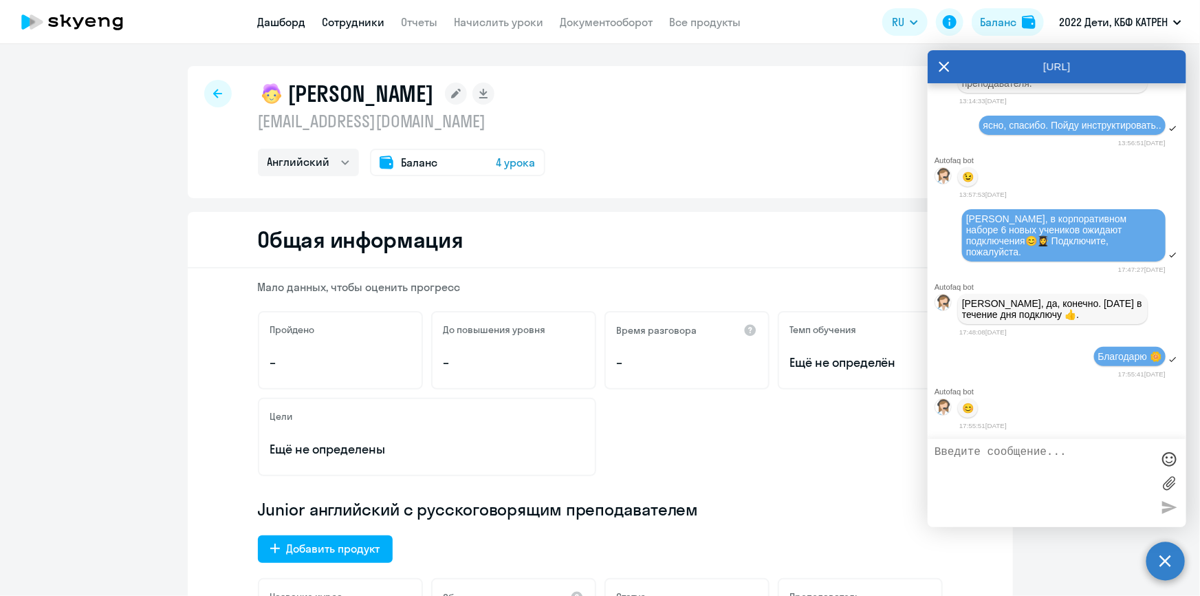
click at [289, 19] on link "Дашборд" at bounding box center [282, 22] width 48 height 14
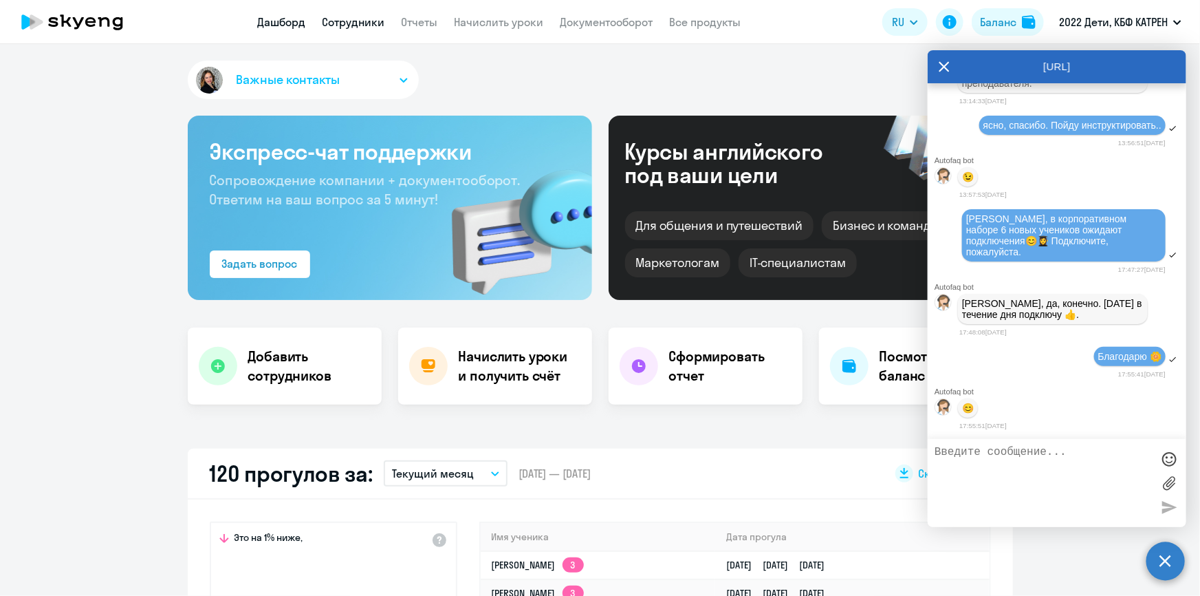
click at [345, 22] on link "Сотрудники" at bounding box center [354, 22] width 63 height 14
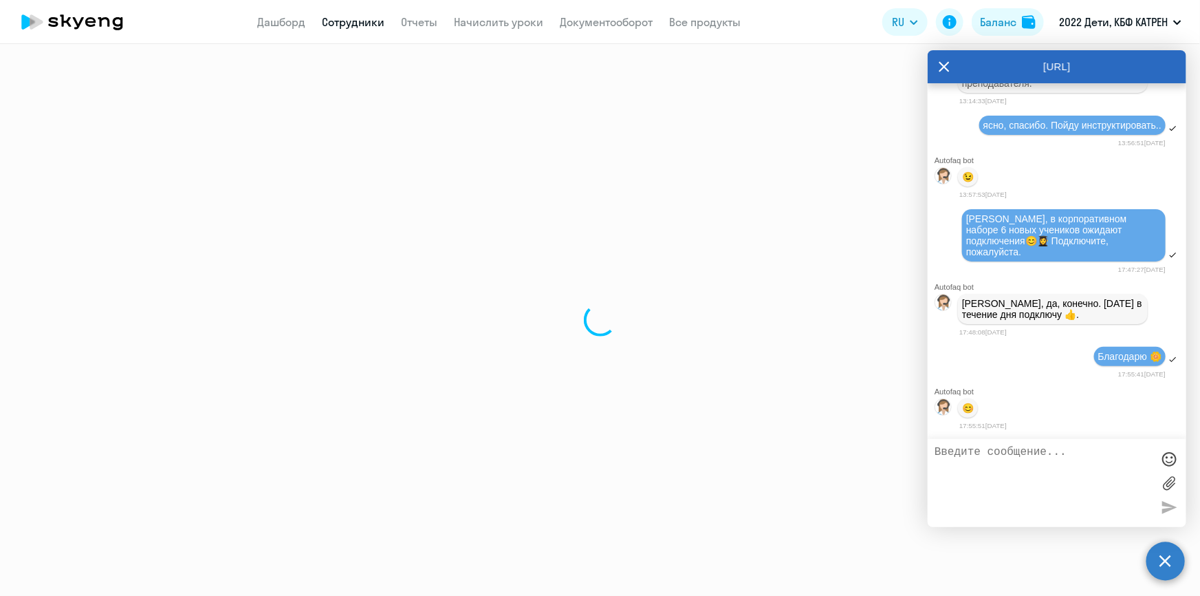
select select "30"
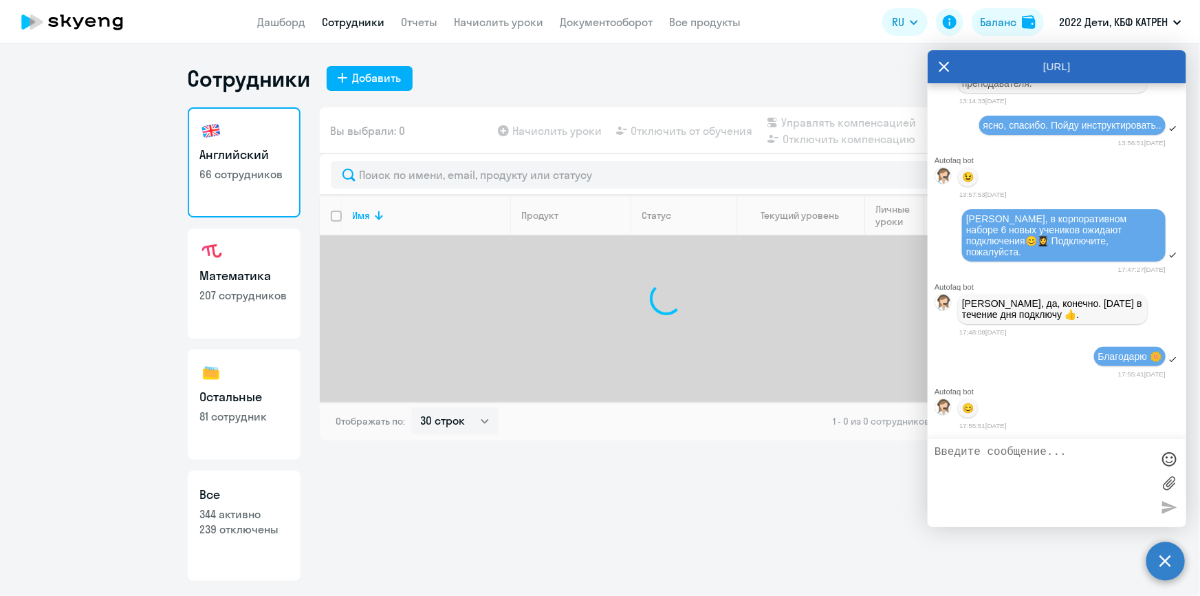
click at [263, 493] on h3 "Все" at bounding box center [244, 495] width 88 height 18
select select "30"
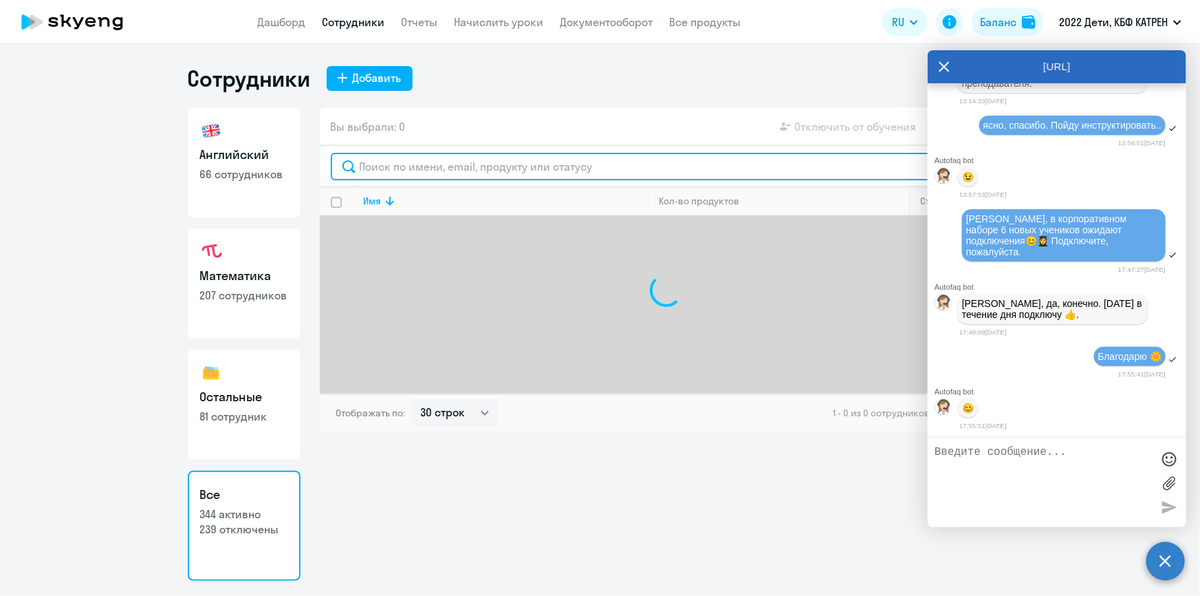
click at [400, 158] on input "text" at bounding box center [666, 167] width 671 height 28
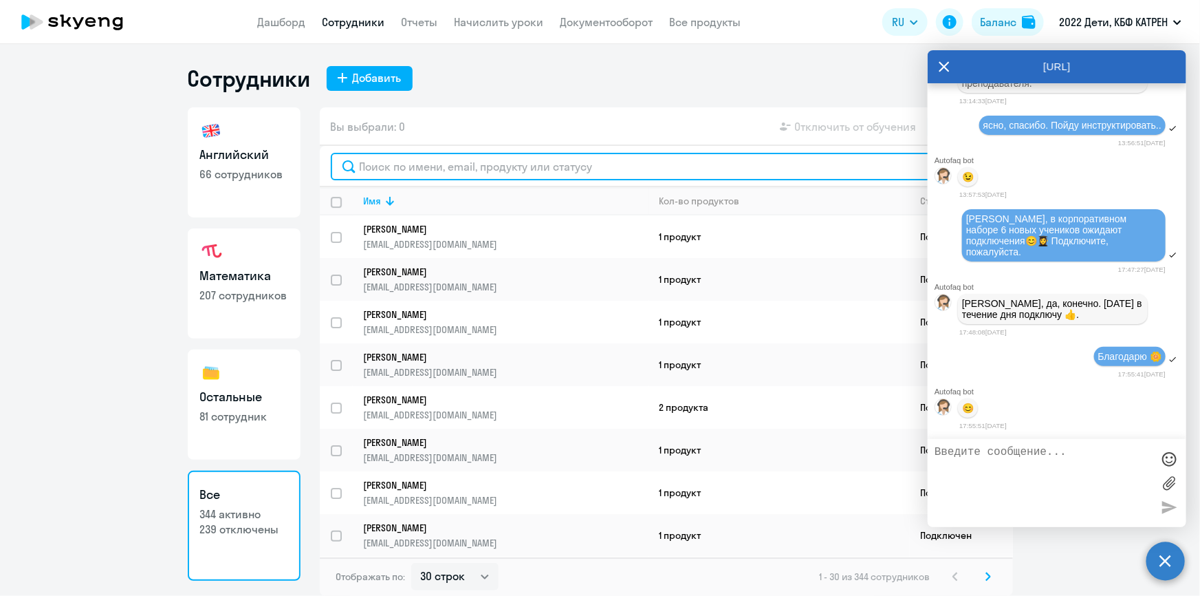
click at [428, 165] on input "text" at bounding box center [666, 167] width 671 height 28
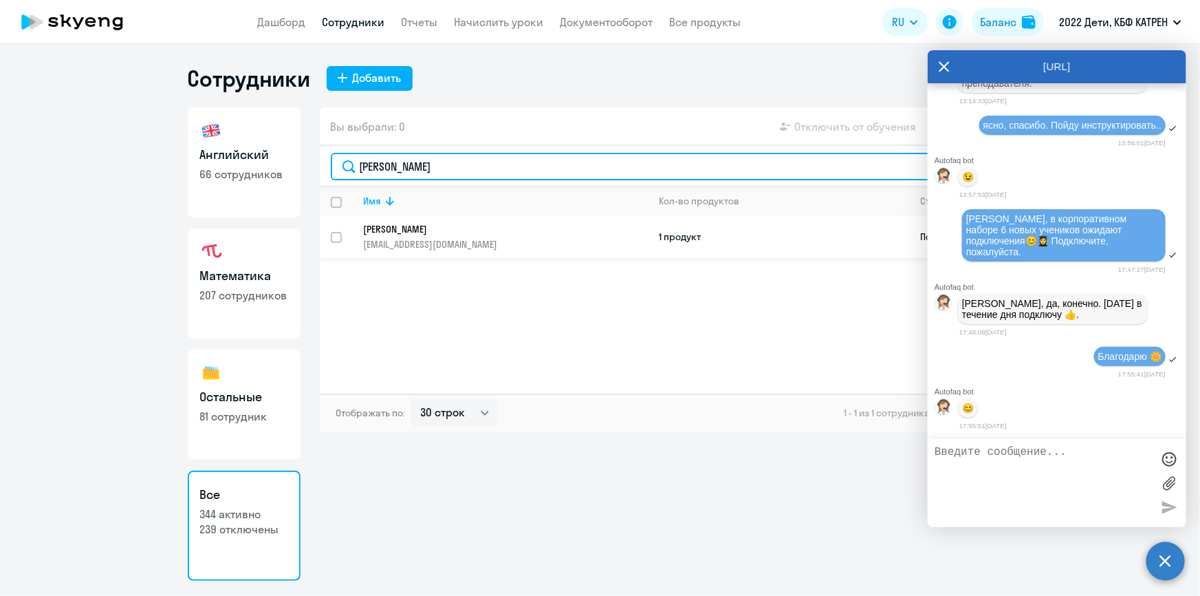
type input "[PERSON_NAME]"
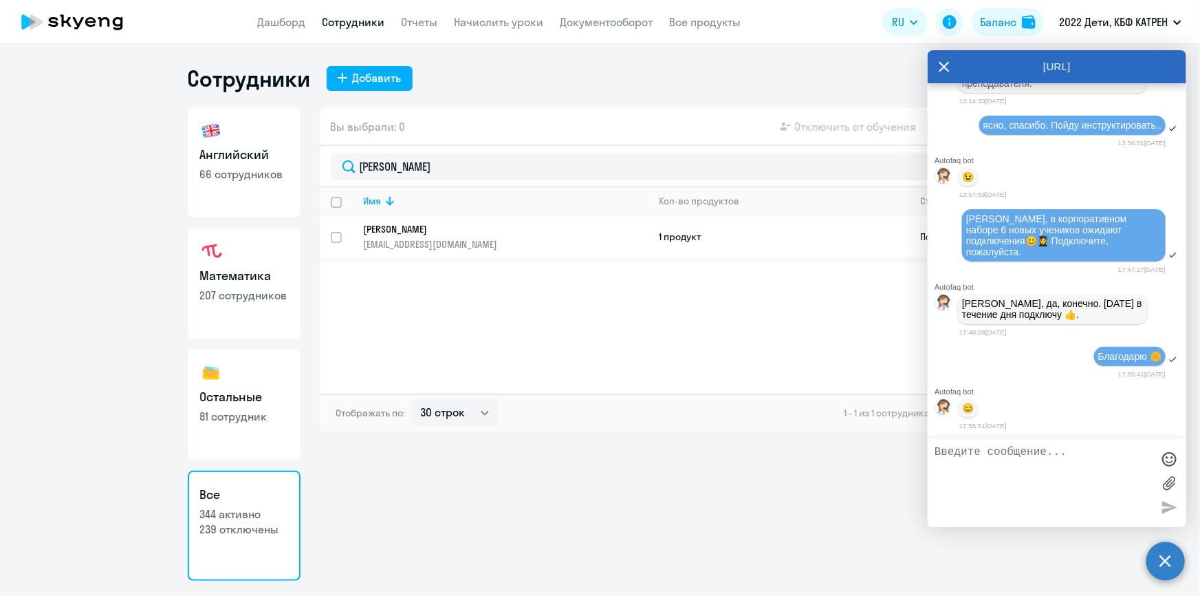
click at [418, 235] on link "[PERSON_NAME] [EMAIL_ADDRESS][DOMAIN_NAME]" at bounding box center [506, 237] width 284 height 28
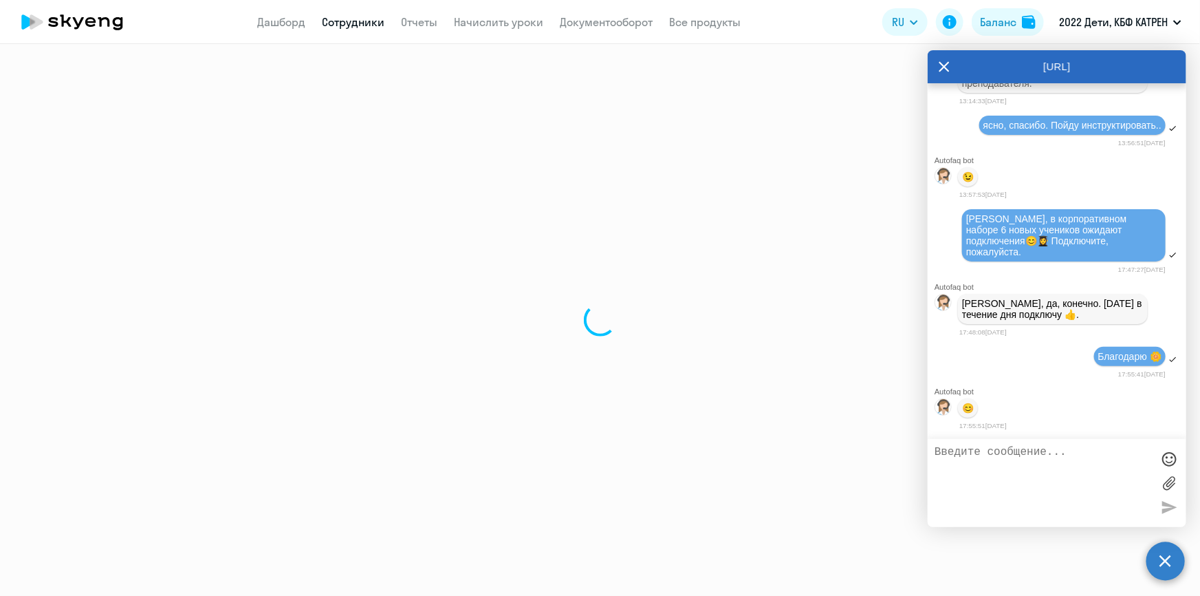
select select "math"
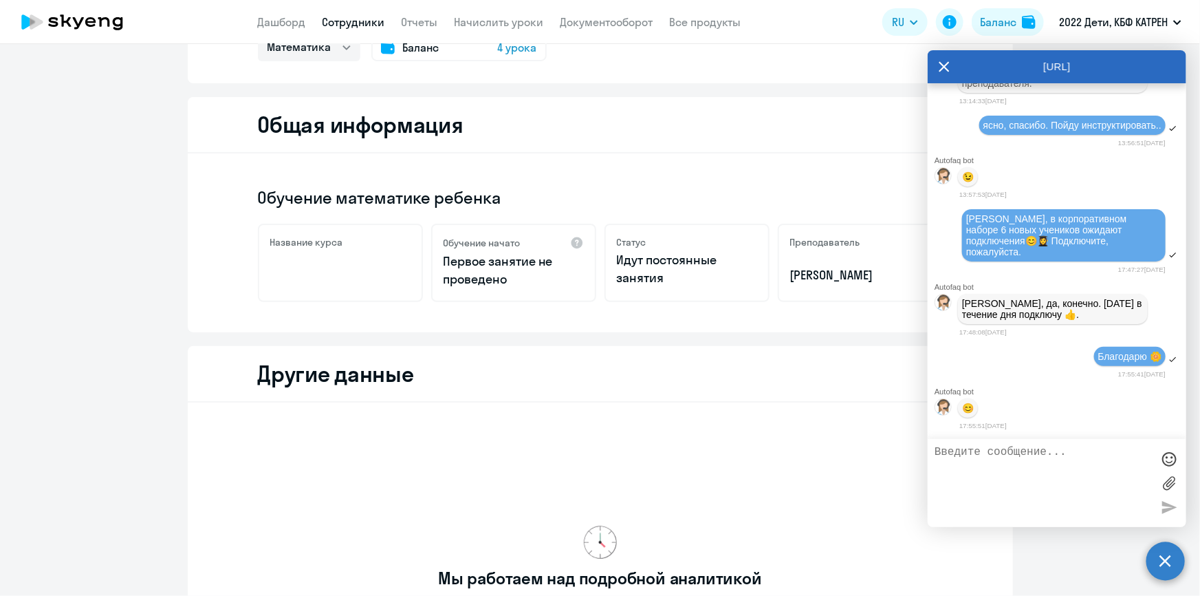
scroll to position [124, 0]
